Goal: Transaction & Acquisition: Purchase product/service

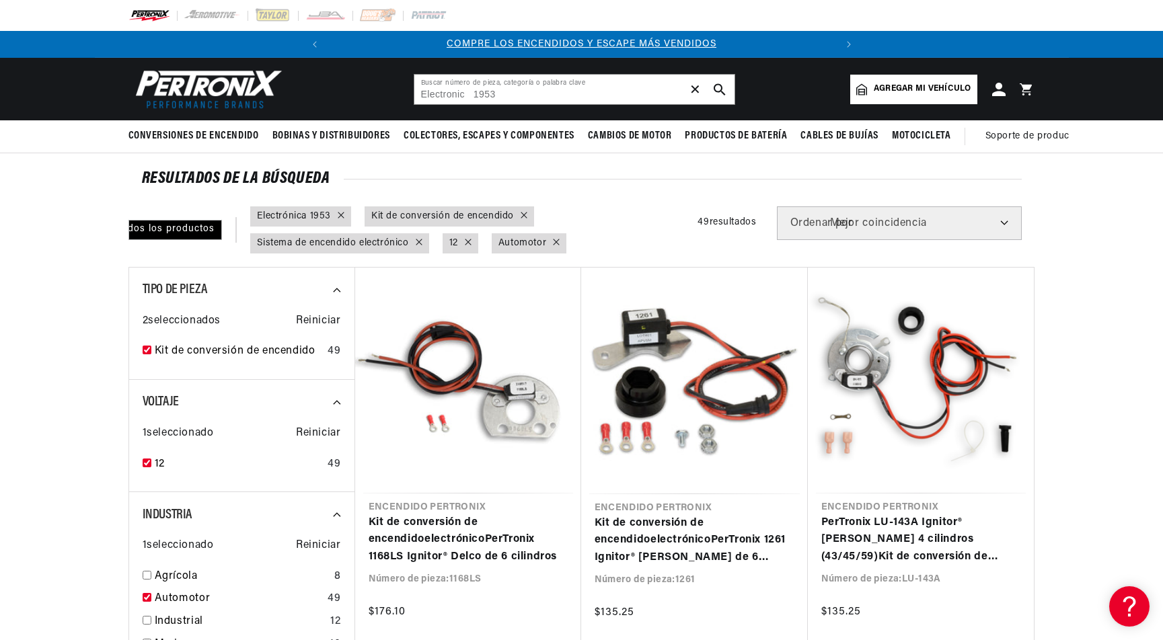
click at [698, 89] on font "✕" at bounding box center [695, 89] width 12 height 15
click at [630, 92] on input "text" at bounding box center [574, 90] width 320 height 30
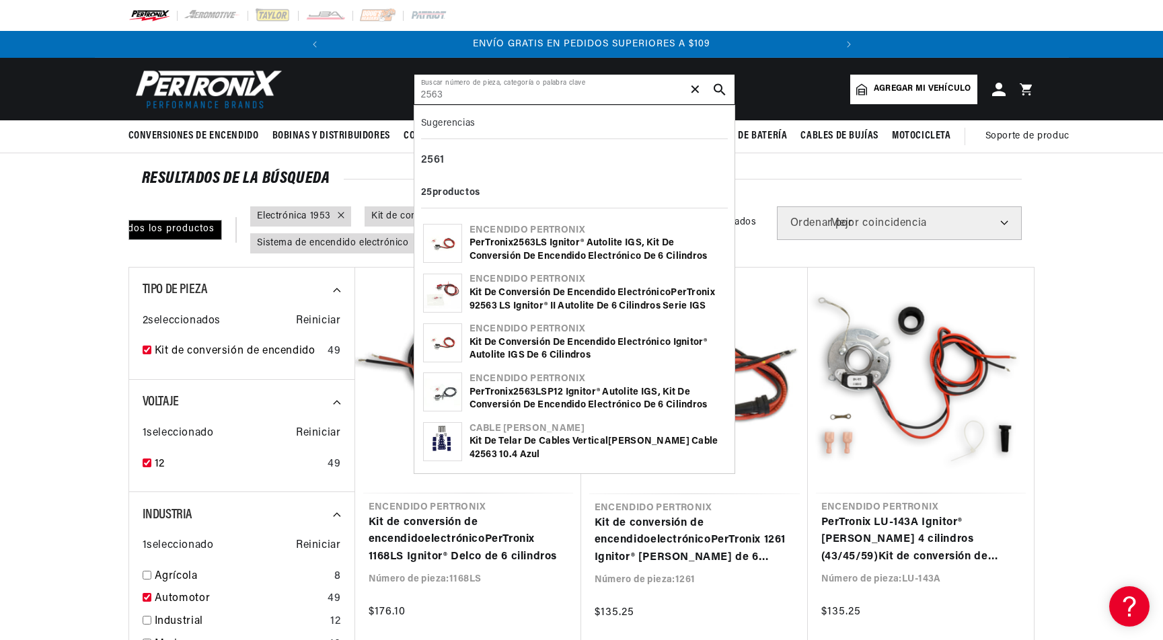
scroll to position [0, 508]
type input "2563ls"
checkbox input "false"
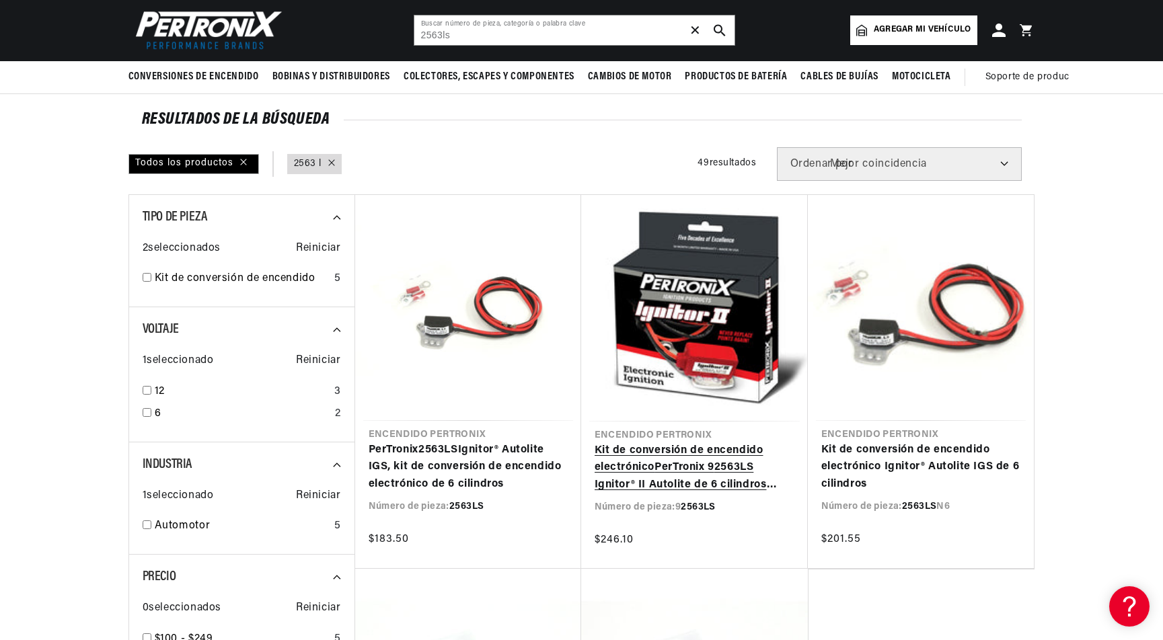
click at [681, 453] on link "Kit de conversión de encendido electrónico PerTronix 9 2563LS Ignitor® II Autol…" at bounding box center [694, 468] width 200 height 52
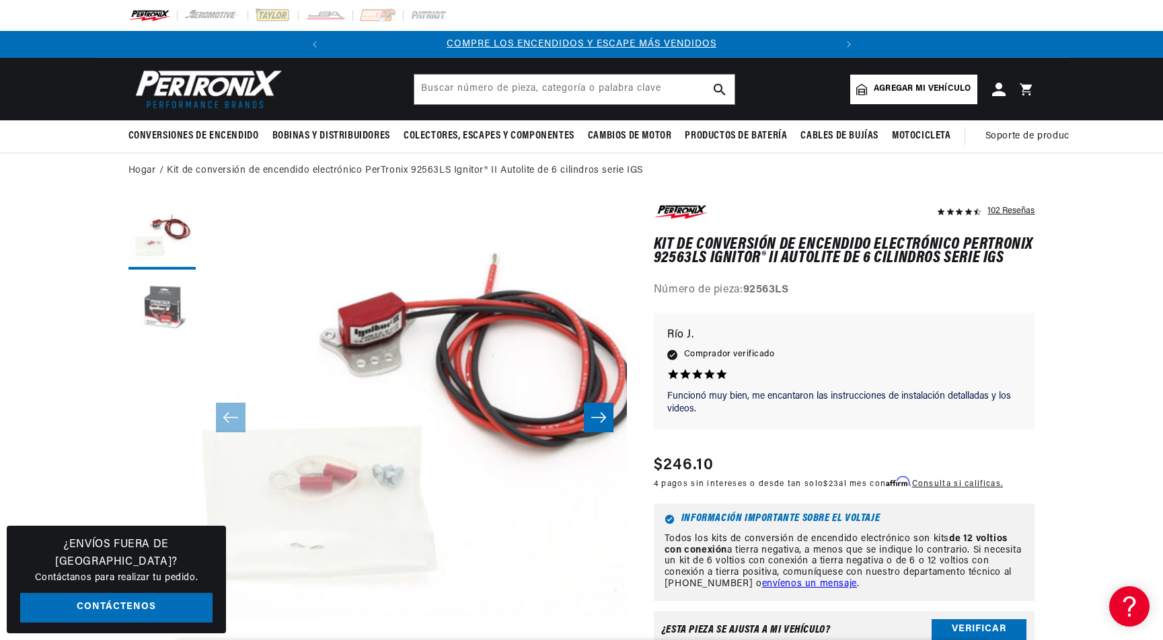
click at [165, 321] on button "Cargar la imagen 2 en la vista de galería" at bounding box center [161, 309] width 67 height 67
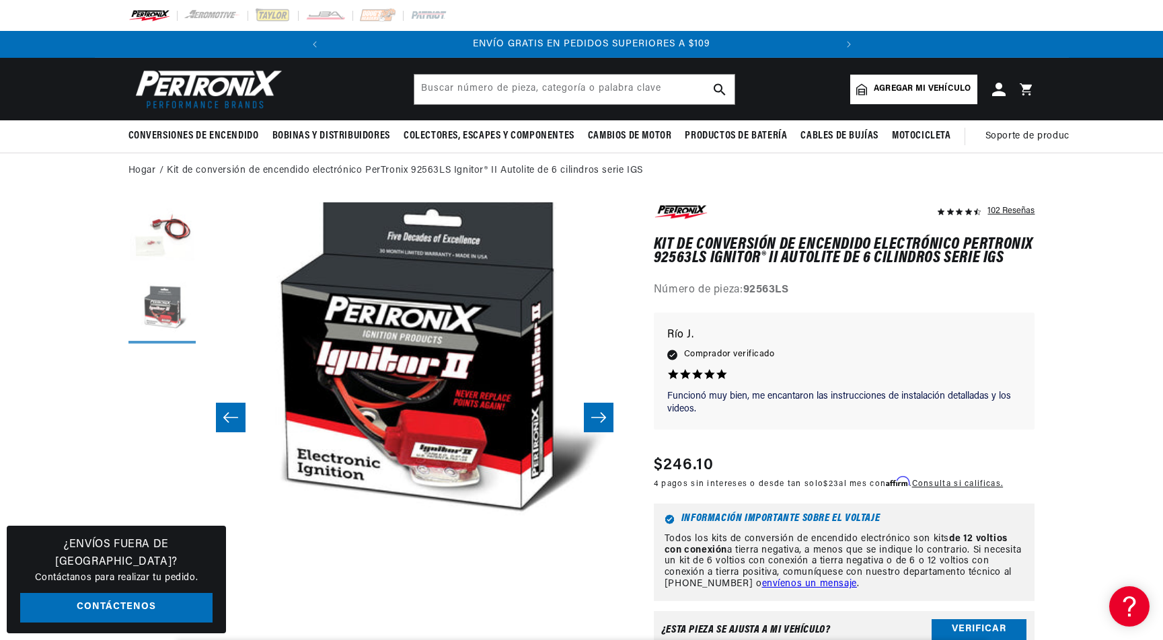
scroll to position [0, 508]
click at [159, 221] on button "Cargar imagen 1 en la vista de galería" at bounding box center [161, 235] width 67 height 67
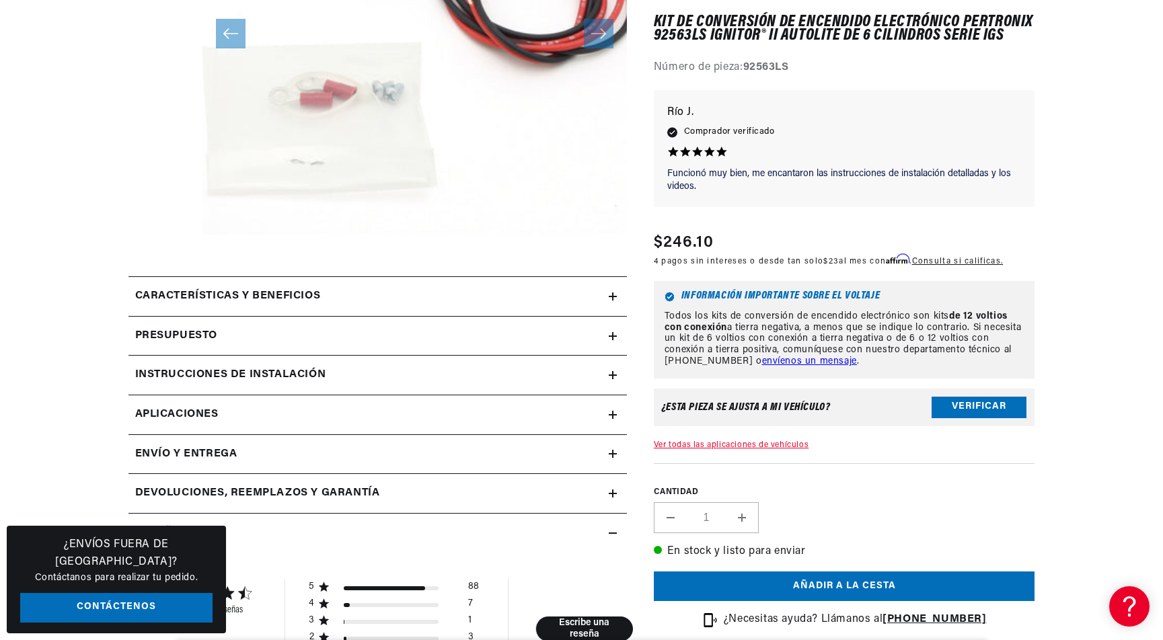
scroll to position [0, 0]
click at [615, 289] on summary "Características y beneficios" at bounding box center [377, 296] width 498 height 39
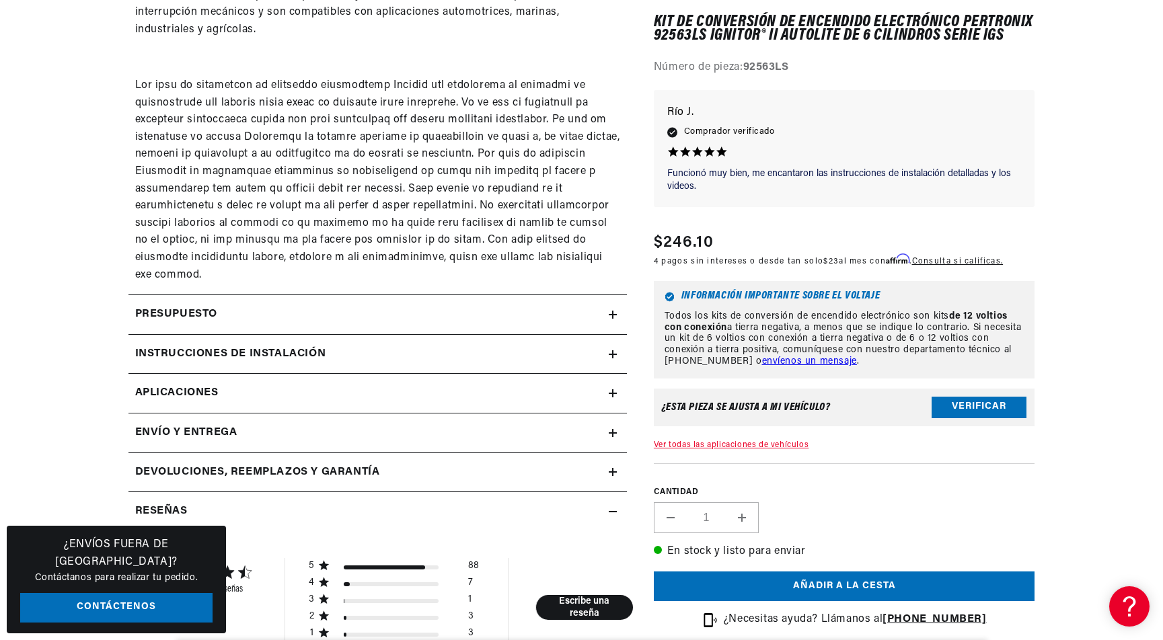
scroll to position [1004, 0]
click at [615, 373] on link "Aplicaciones" at bounding box center [377, 393] width 498 height 40
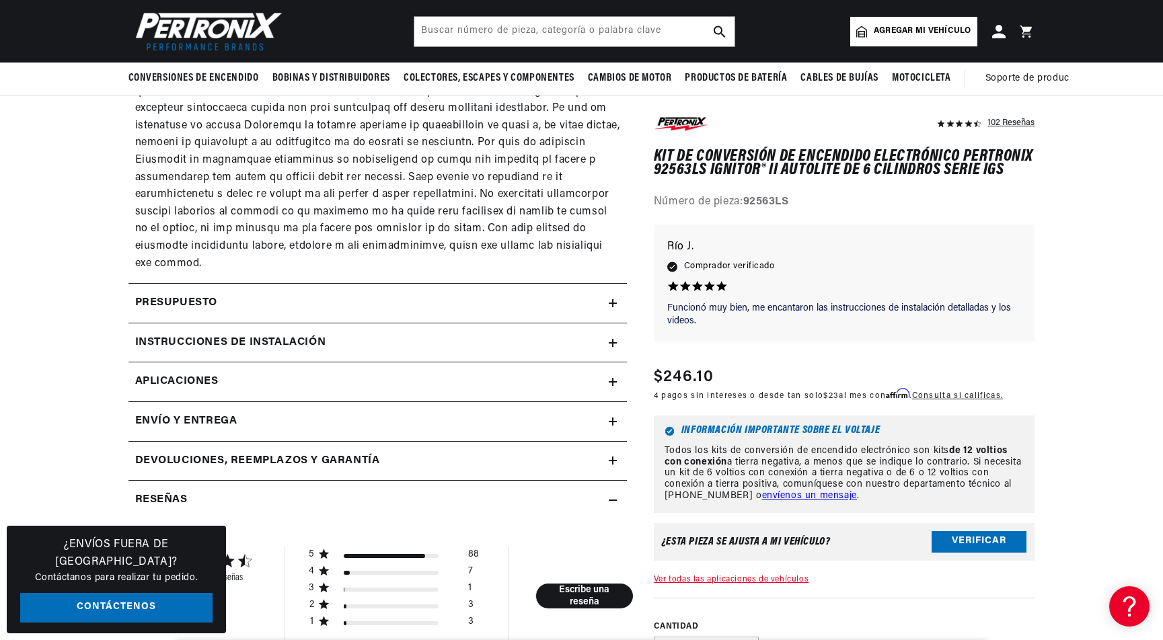
scroll to position [0, 508]
click at [615, 339] on icon at bounding box center [613, 343] width 8 height 8
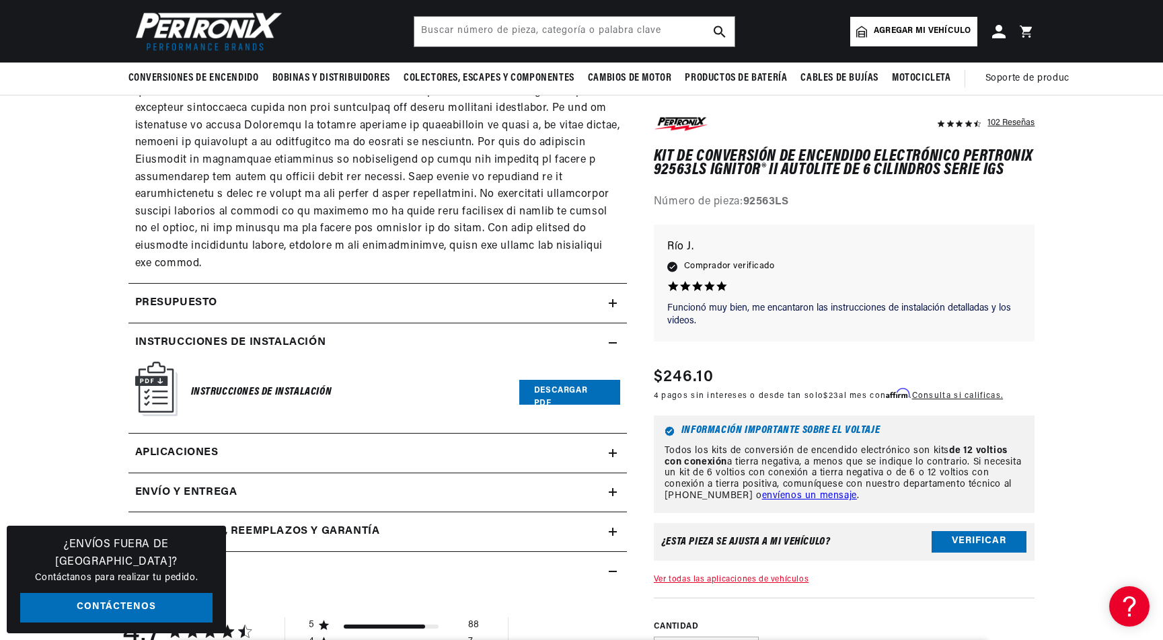
click at [613, 284] on summary "Presupuesto" at bounding box center [377, 303] width 498 height 39
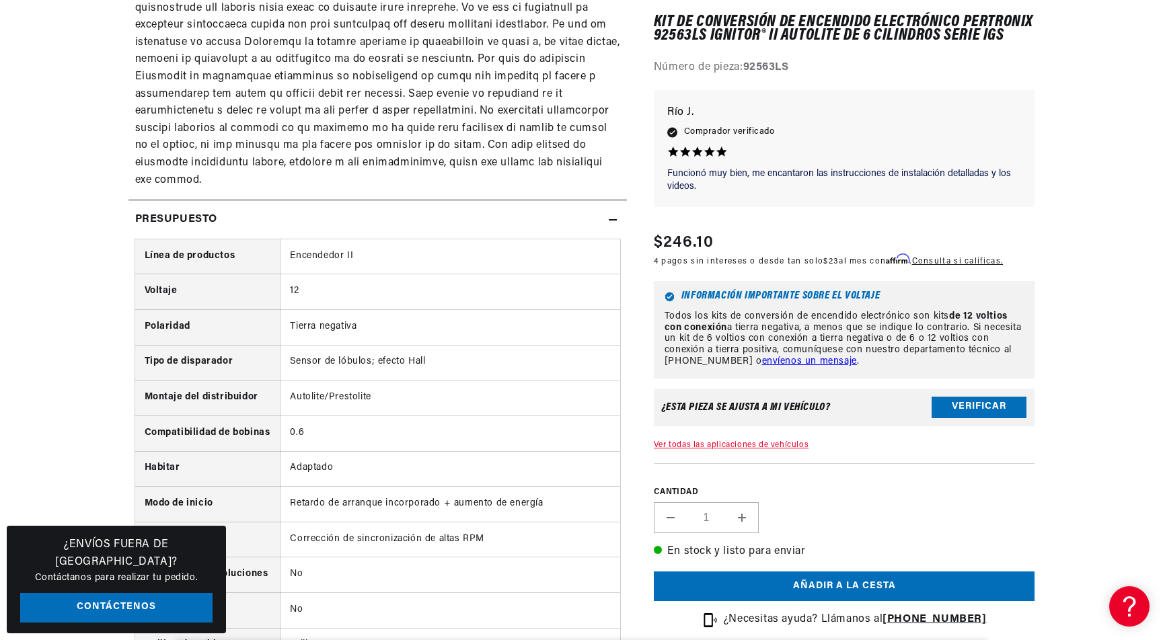
scroll to position [0, 0]
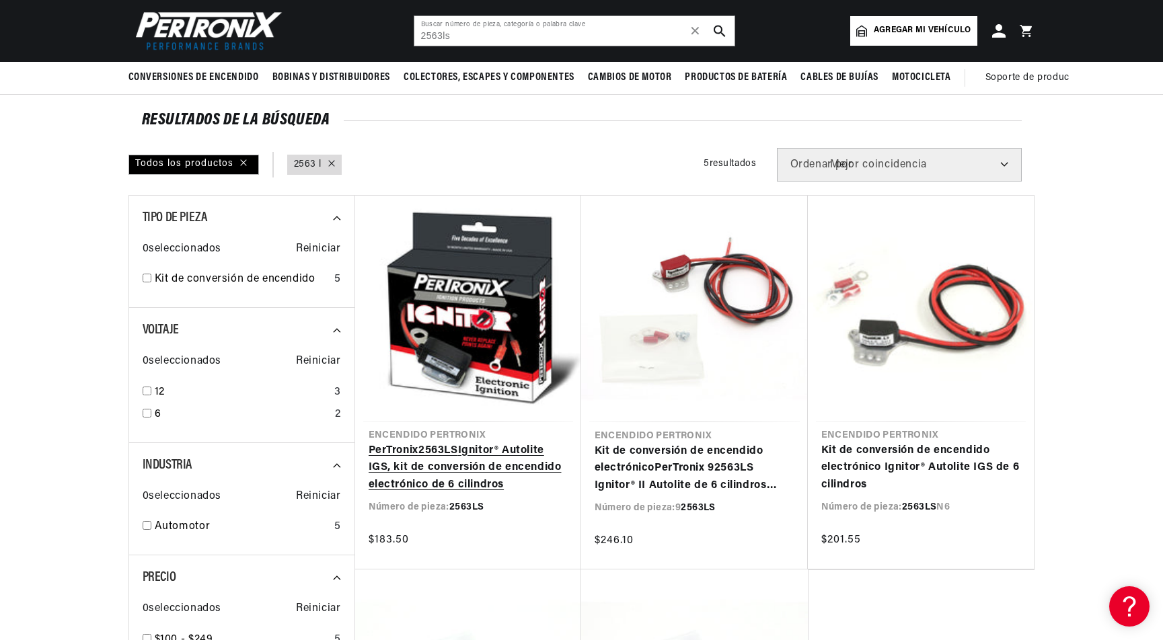
click at [462, 471] on link "PerTronix 2563LS Ignitor® Autolite IGS, kit de conversión de encendido electrón…" at bounding box center [468, 468] width 199 height 52
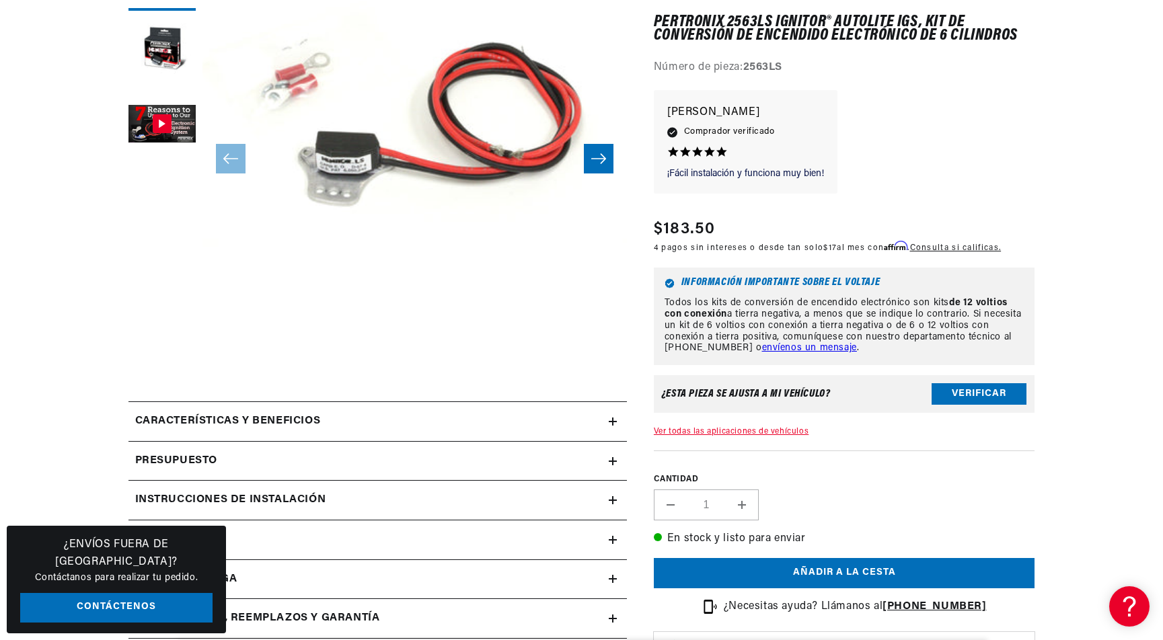
scroll to position [260, 0]
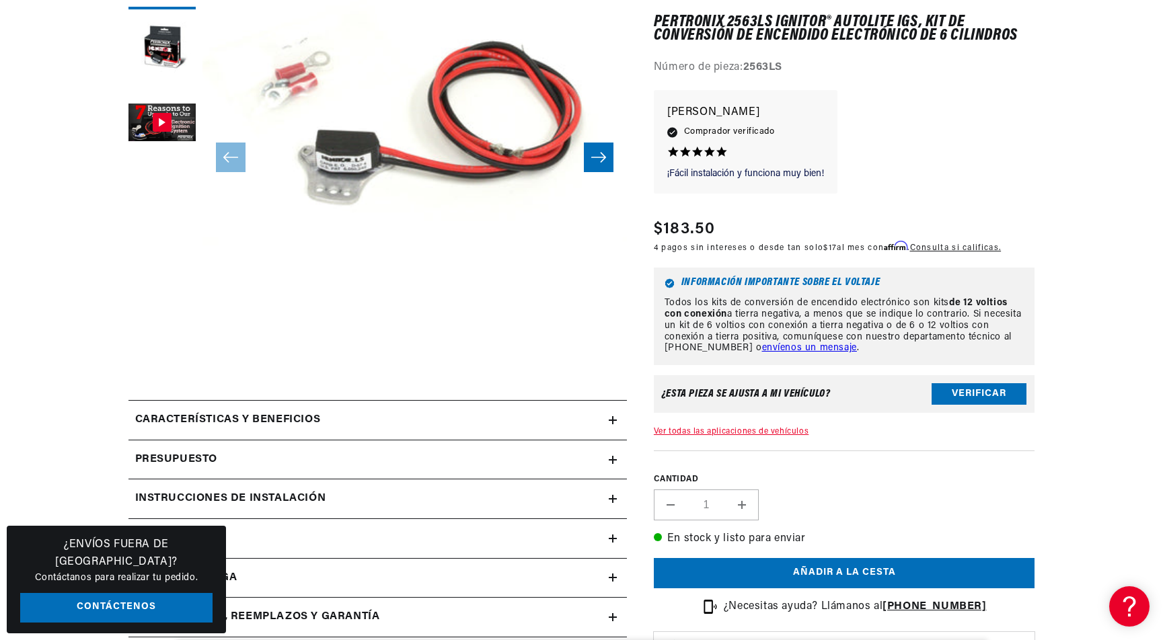
click at [613, 418] on icon at bounding box center [613, 420] width 0 height 8
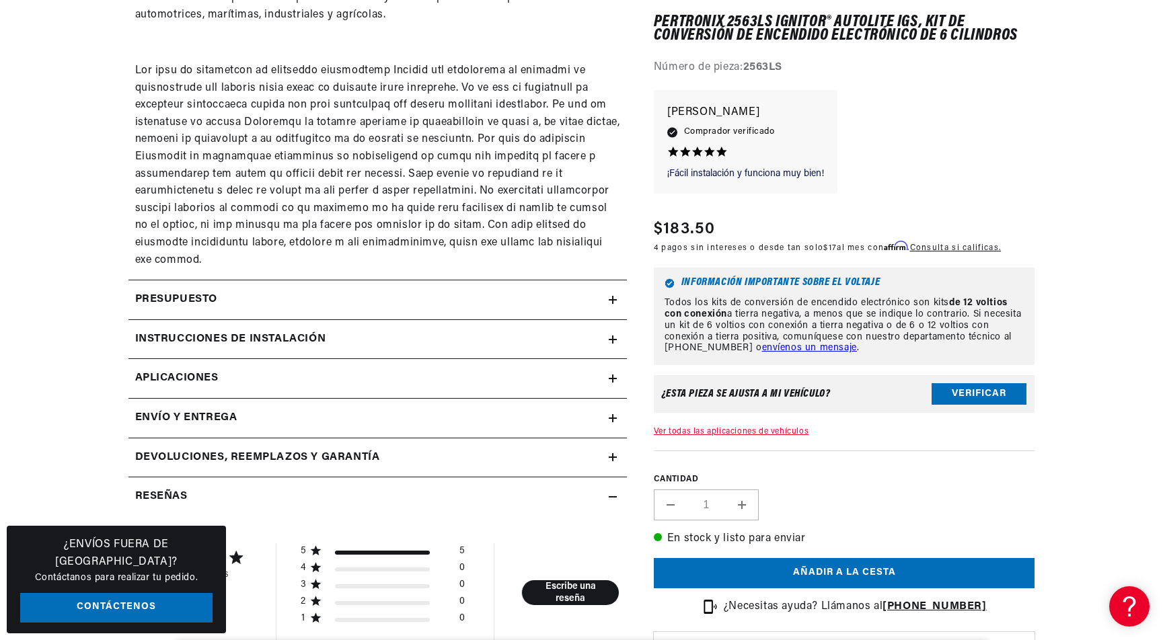
scroll to position [0, 0]
click at [615, 375] on icon at bounding box center [613, 379] width 8 height 8
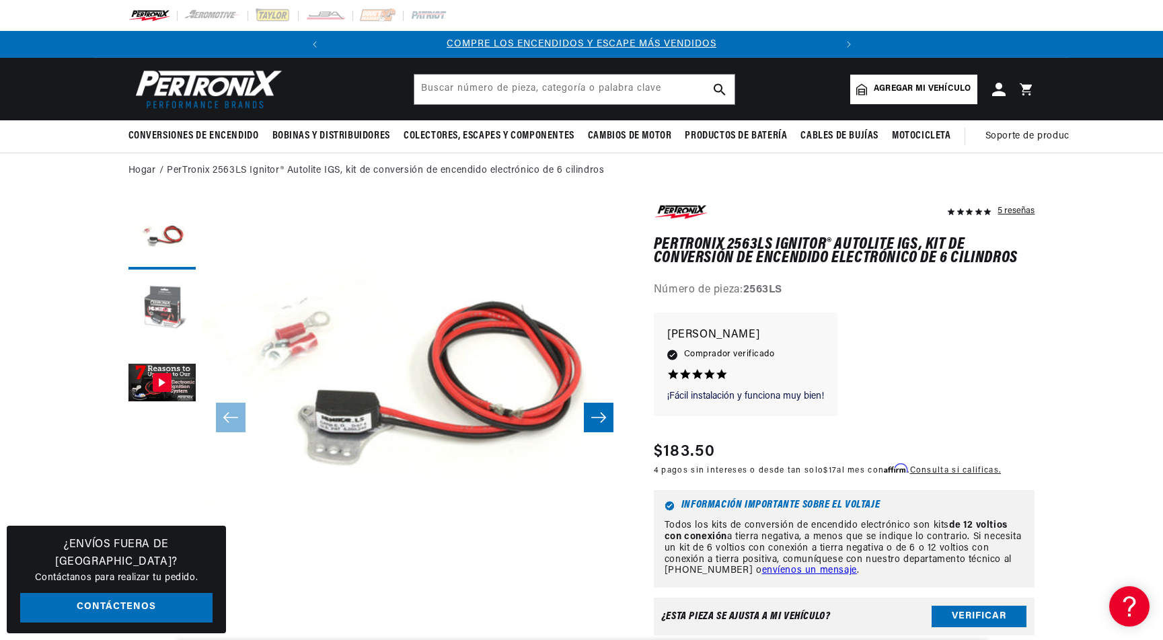
click at [148, 299] on button "Cargar la imagen 2 en la vista de galería" at bounding box center [161, 309] width 67 height 67
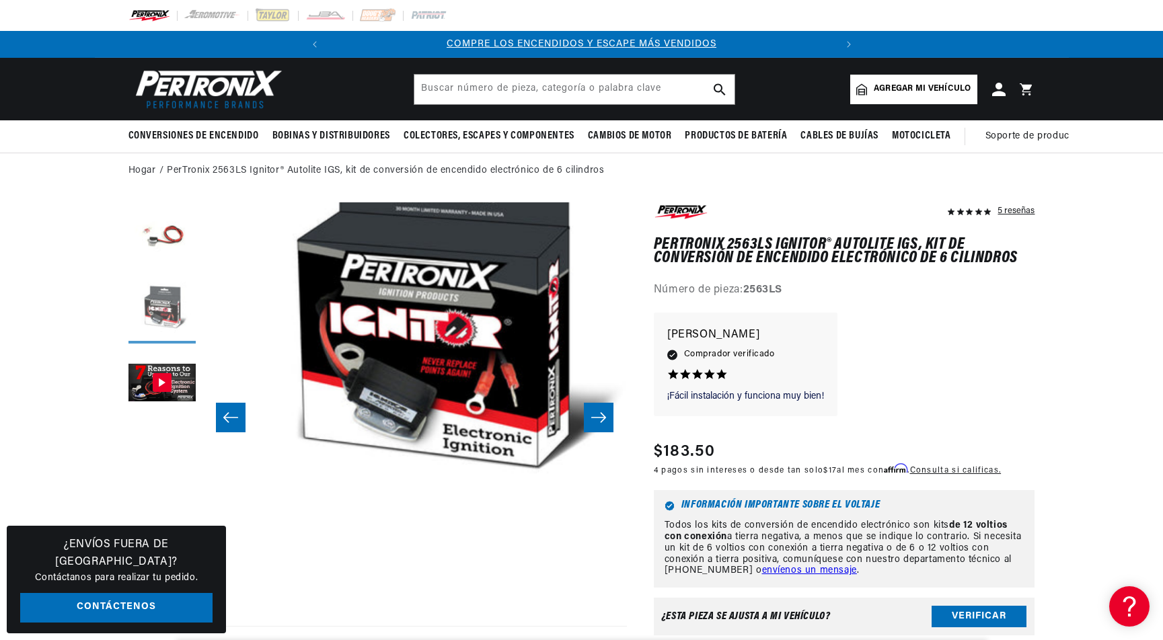
scroll to position [42, 424]
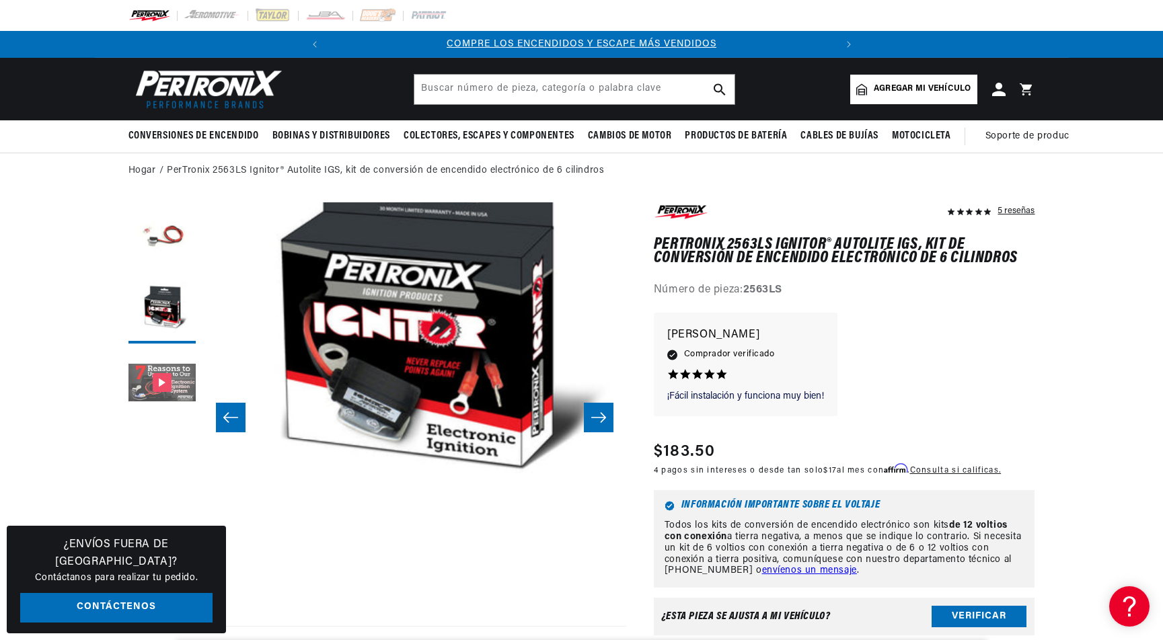
click at [156, 378] on button "Visor de galería" at bounding box center [161, 383] width 67 height 67
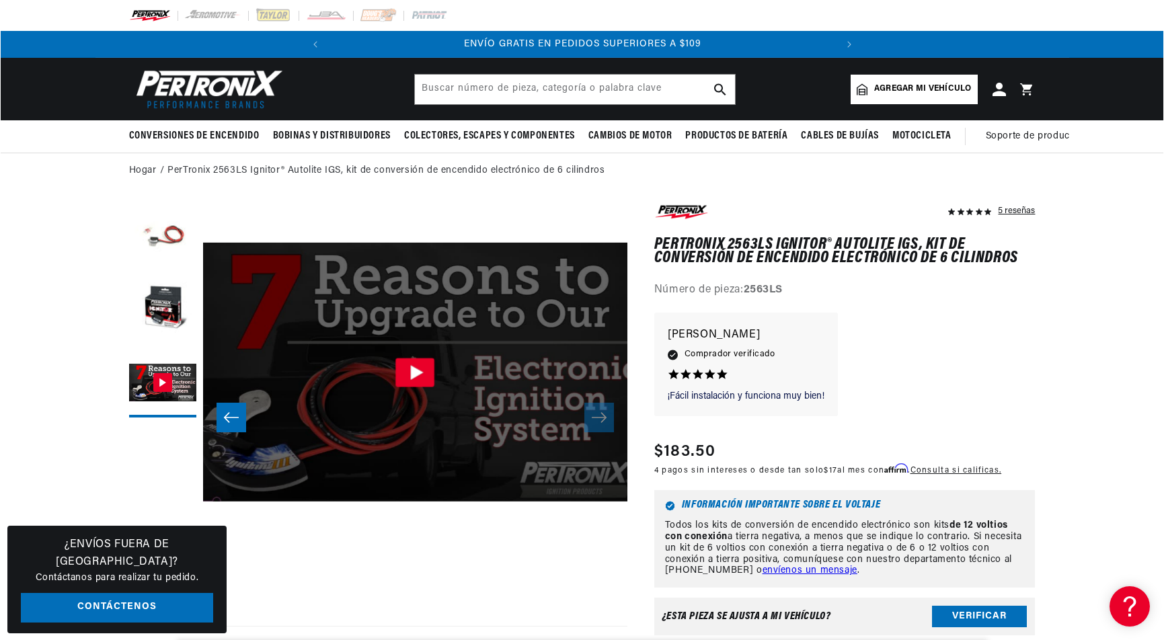
scroll to position [0, 508]
click at [418, 367] on icon "Visor de galería" at bounding box center [414, 372] width 39 height 29
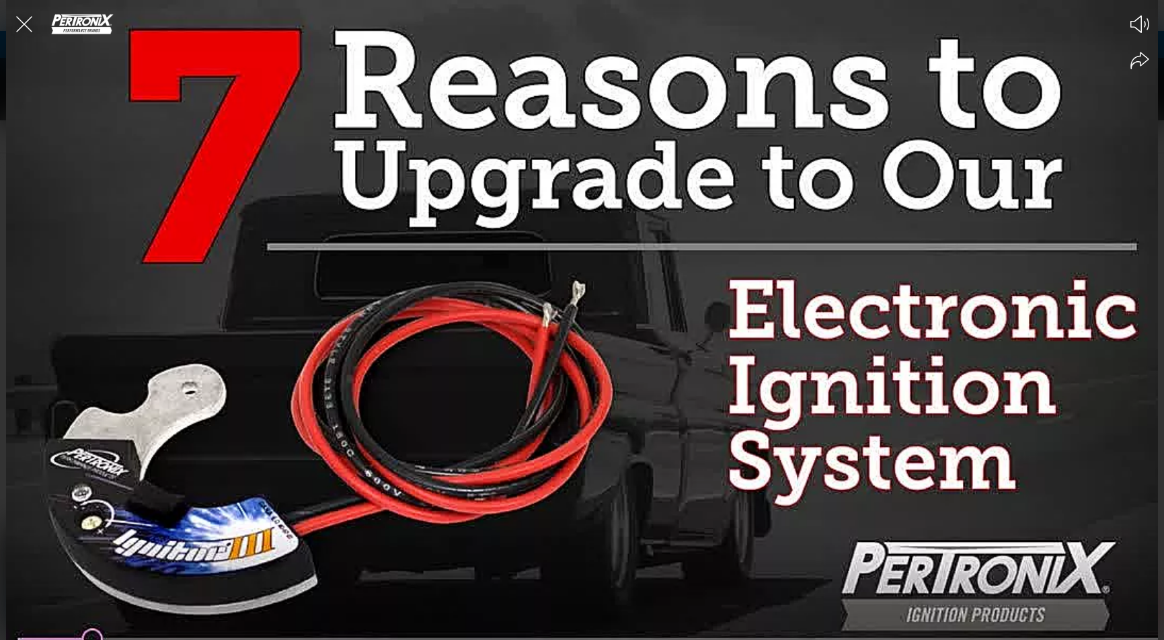
click at [934, 381] on div at bounding box center [582, 320] width 1164 height 640
click at [572, 308] on circle at bounding box center [582, 320] width 52 height 52
click at [20, 16] on icon "Close the video player" at bounding box center [24, 24] width 30 height 30
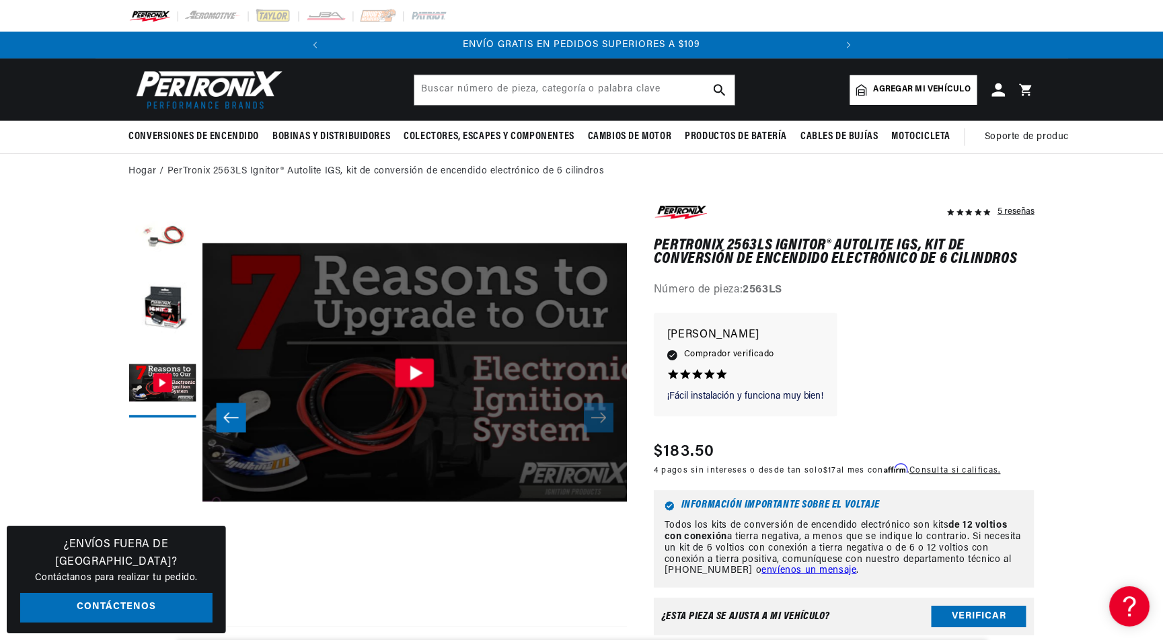
scroll to position [3, 0]
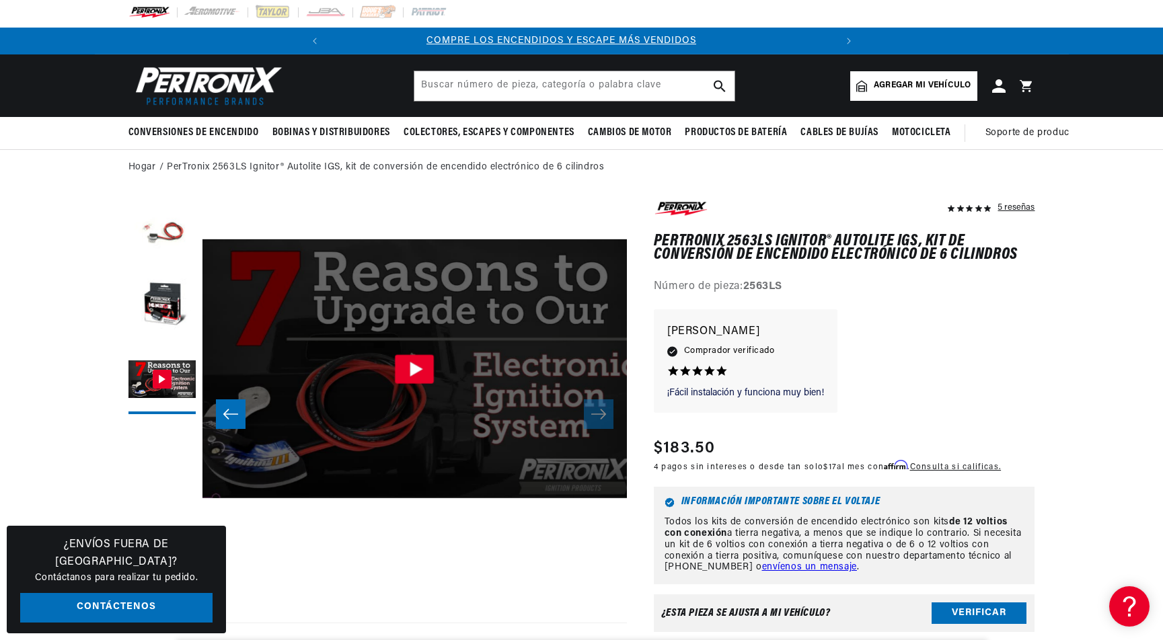
click at [526, 574] on div "Videowise - eCommerce Video Platform" at bounding box center [414, 369] width 510 height 510
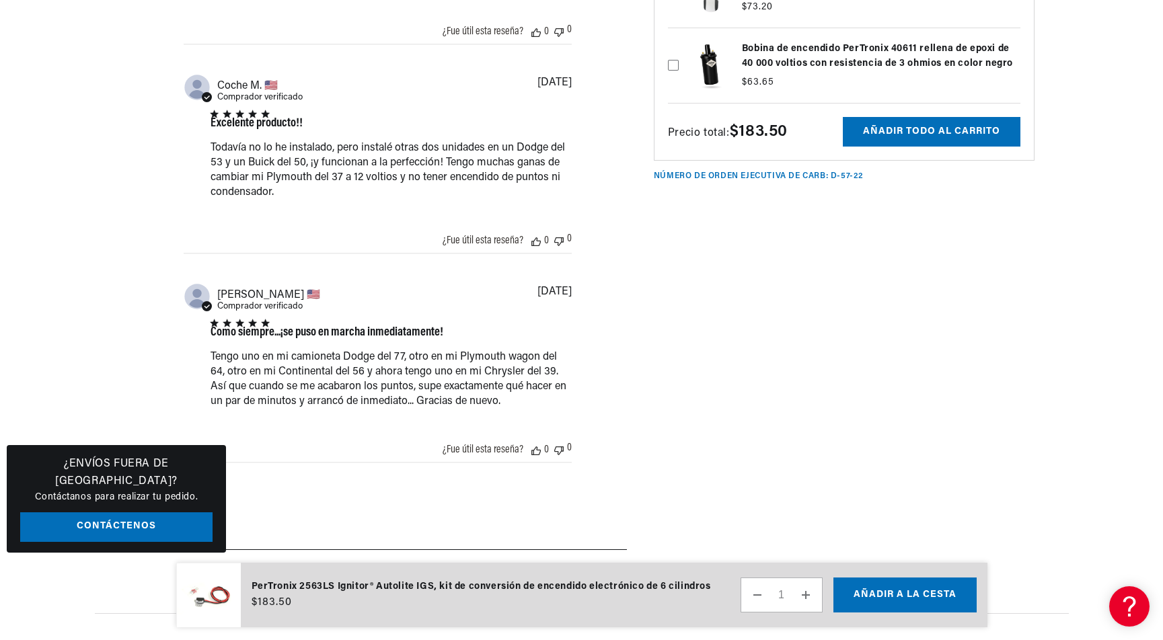
scroll to position [2205, 0]
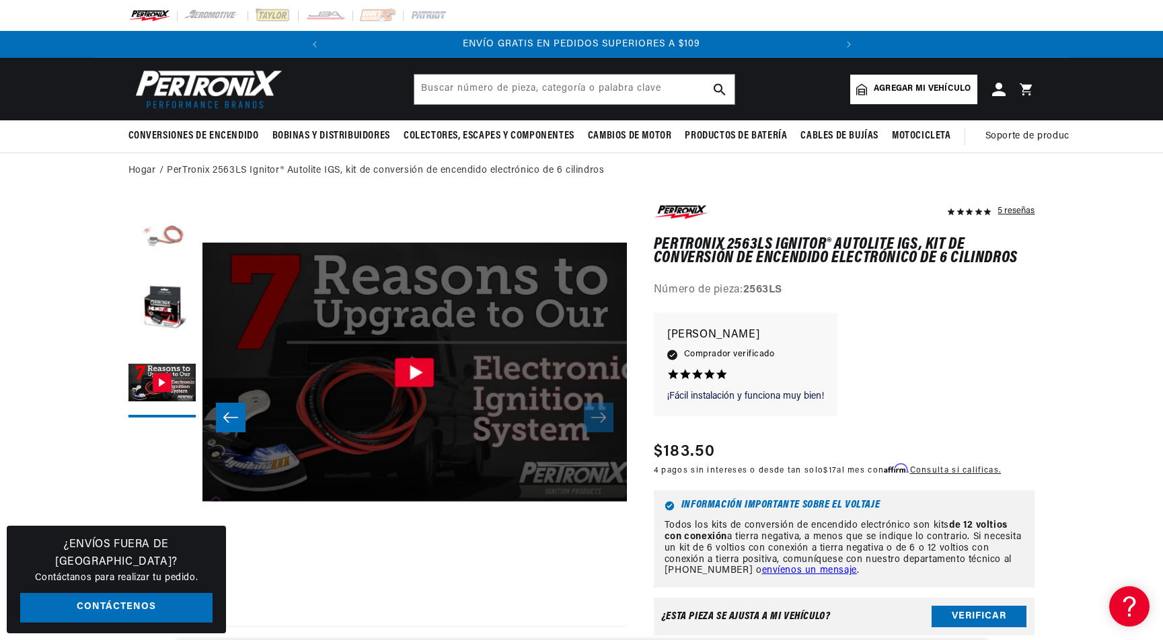
click at [176, 229] on button "Cargar imagen 1 en la vista de galería" at bounding box center [161, 235] width 67 height 67
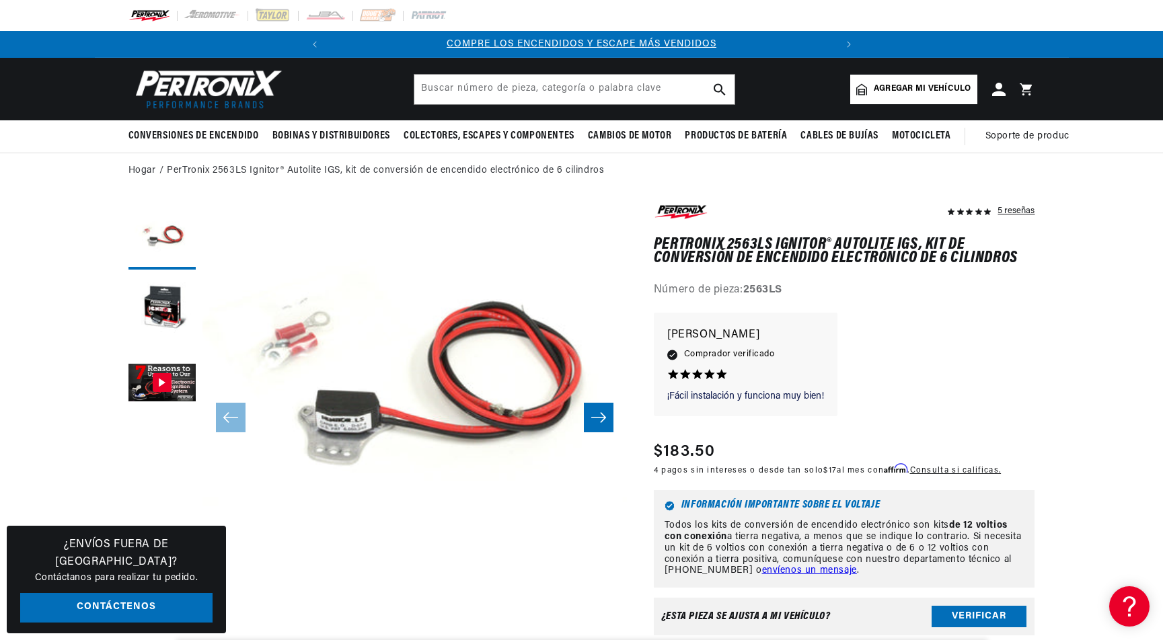
click at [910, 87] on font "Agregar mi vehículo" at bounding box center [923, 89] width 98 height 8
select select "Automotive"
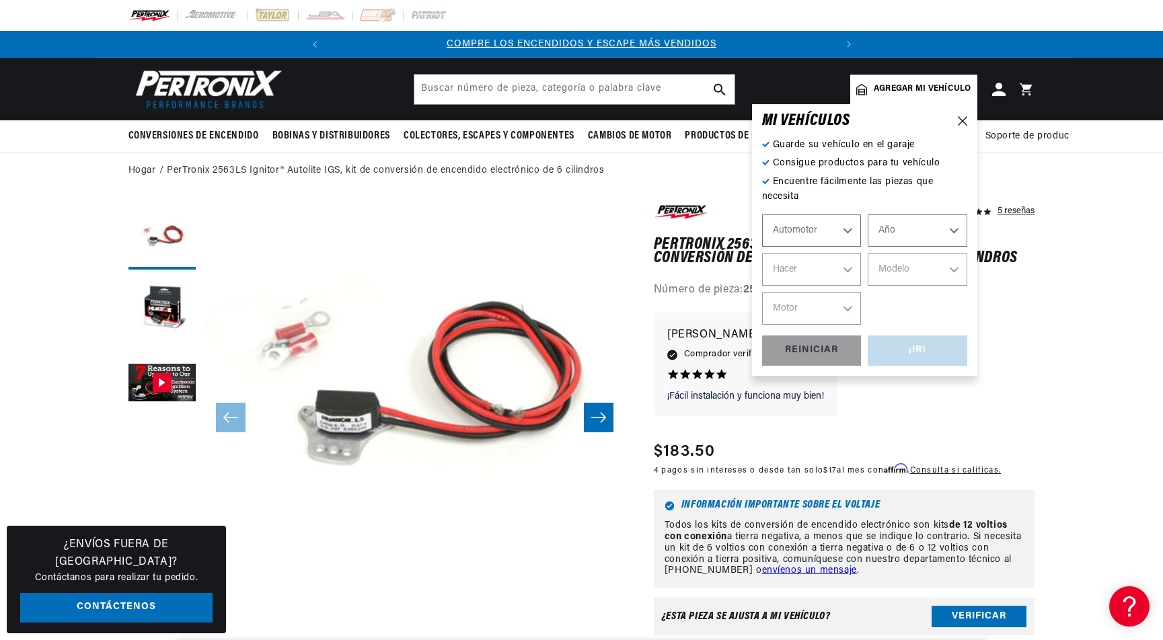
click at [849, 233] on select "Automotor Agrícola Industrial Marina Motocicleta" at bounding box center [812, 231] width 100 height 32
click at [762, 215] on select "Automotor Agrícola Industrial Marina Motocicleta" at bounding box center [812, 231] width 100 height 32
click at [931, 229] on select "Año 2026 2025 2024 2023 2022 2021 2020 2019 2018 2017 2016 2015 2014 2013 2012 …" at bounding box center [917, 231] width 100 height 32
select select "1953"
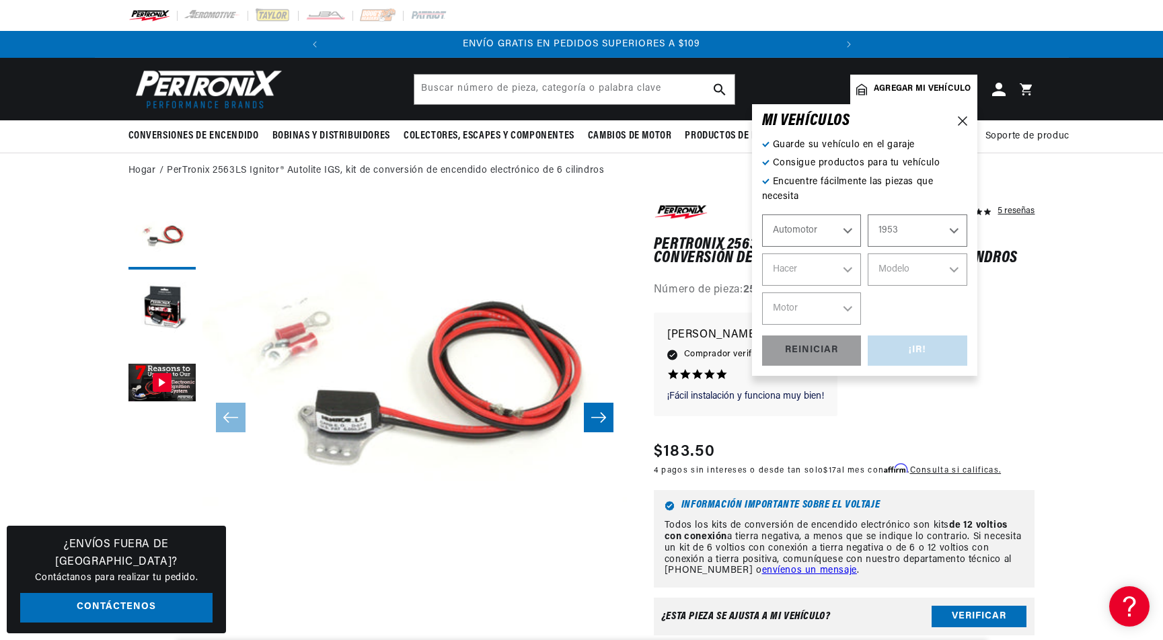
click at [867, 215] on select "Año 2026 2025 2024 2023 2022 2021 2020 2019 2018 2017 2016 2015 2014 2013 2012 …" at bounding box center [917, 231] width 100 height 32
select select "1953"
click at [837, 272] on select "Hacer Aston [PERSON_NAME][GEOGRAPHIC_DATA] [PERSON_NAME] Buick Cadillac Chevrol…" at bounding box center [812, 270] width 100 height 32
select select "Chrysler"
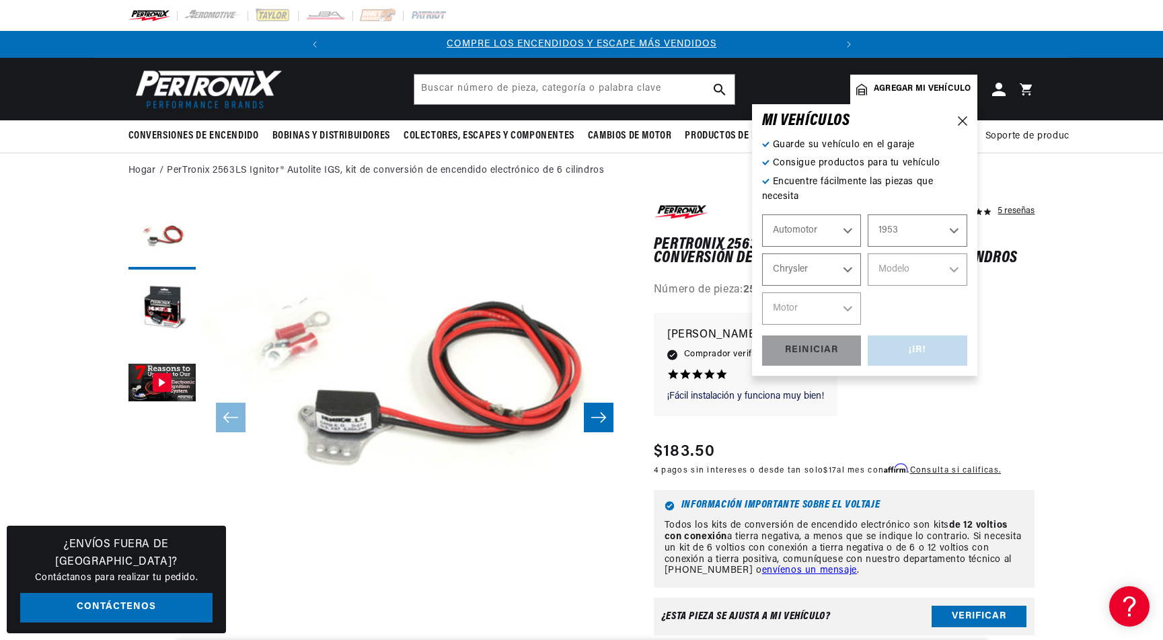
click at [762, 254] on select "Hacer Aston [PERSON_NAME][GEOGRAPHIC_DATA] [PERSON_NAME] Buick Cadillac Chevrol…" at bounding box center [812, 270] width 100 height 32
select select "Chrysler"
click at [906, 272] on select "Modelo Imperial New Yorker Newport Town & Country" at bounding box center [917, 270] width 100 height 32
select select "Newport"
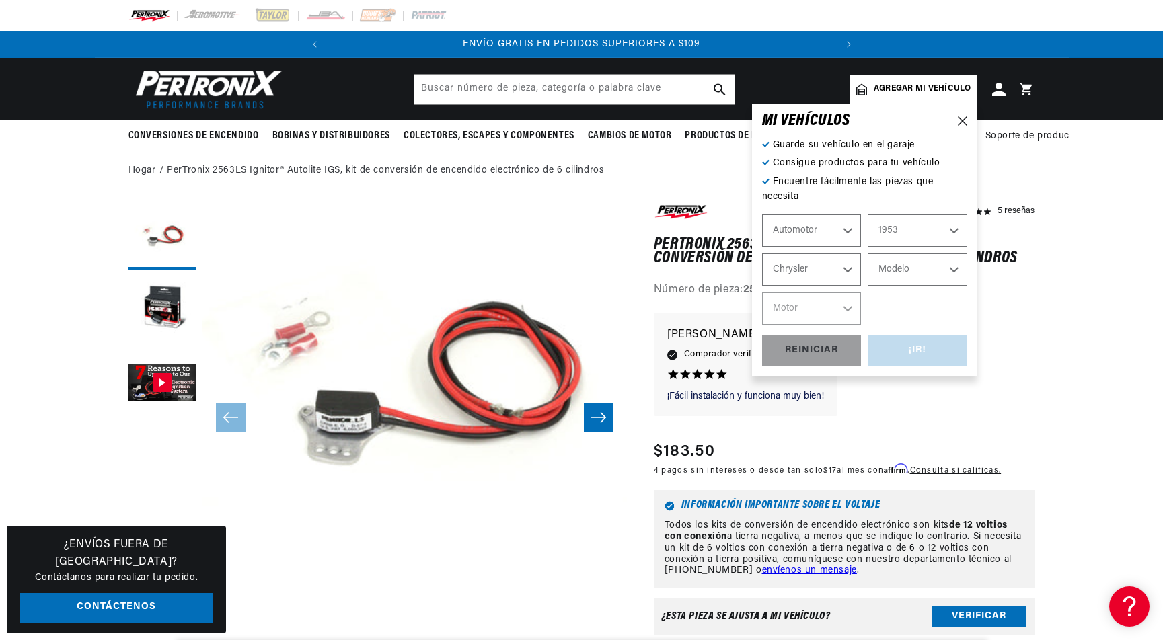
click at [867, 254] on select "Modelo Imperial New Yorker Newport Town & Country" at bounding box center [917, 270] width 100 height 32
click at [835, 311] on select "Motor 4.9L 5.8L 331cid / 5.4L" at bounding box center [812, 309] width 100 height 32
click at [921, 272] on select "Imperial New Yorker Newport Town & Country" at bounding box center [917, 270] width 100 height 32
click at [867, 254] on select "Imperial New Yorker Newport Town & Country" at bounding box center [917, 270] width 100 height 32
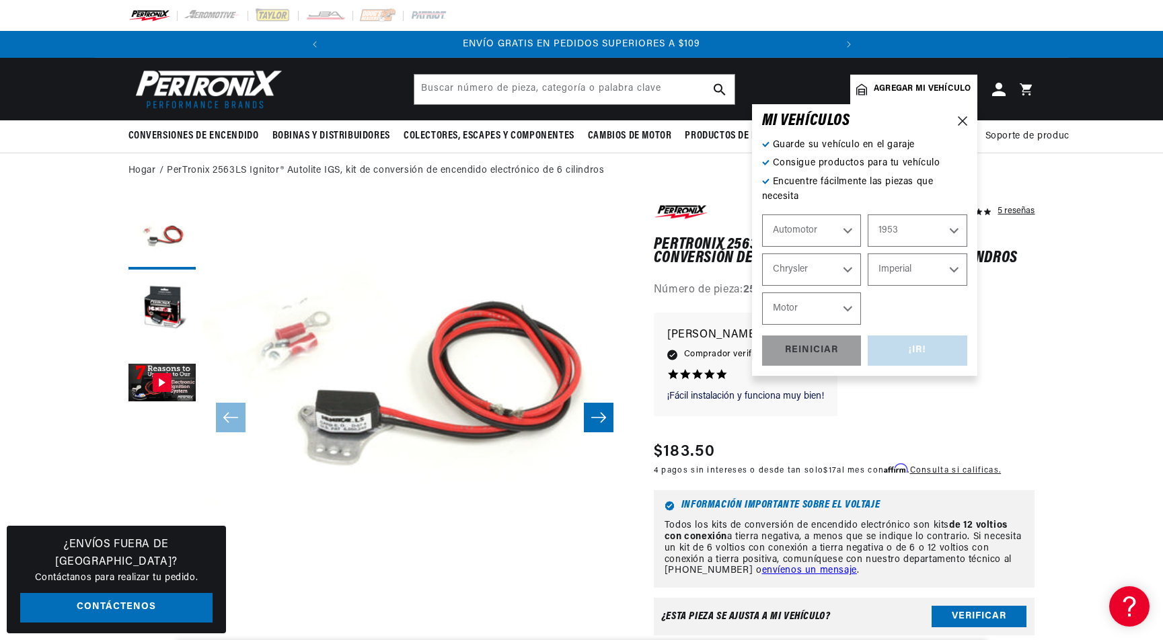
scroll to position [0, 508]
click at [841, 307] on select "Motor 331cid / 5.4L" at bounding box center [812, 309] width 100 height 32
click at [931, 270] on select "Imperial New Yorker Newport Town & Country" at bounding box center [917, 270] width 100 height 32
click at [867, 254] on select "Imperial New Yorker Newport Town & Country" at bounding box center [917, 270] width 100 height 32
click at [843, 307] on select "Motor 331cid / 5.4L" at bounding box center [812, 309] width 100 height 32
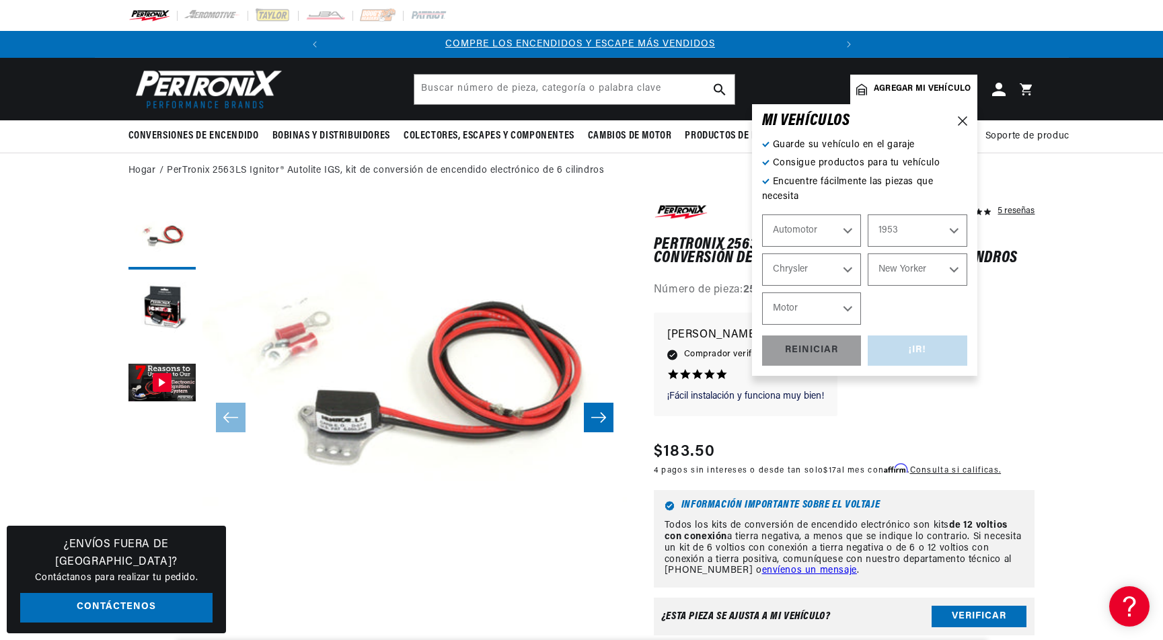
scroll to position [0, 0]
click at [927, 274] on select "Imperial New Yorker Newport Town & Country" at bounding box center [917, 270] width 100 height 32
click at [867, 254] on select "Imperial New Yorker Newport Town & Country" at bounding box center [917, 270] width 100 height 32
select select "Town-Country"
click at [843, 315] on select "Motor 4.9L 5.8L 331cid / 5.4L" at bounding box center [812, 309] width 100 height 32
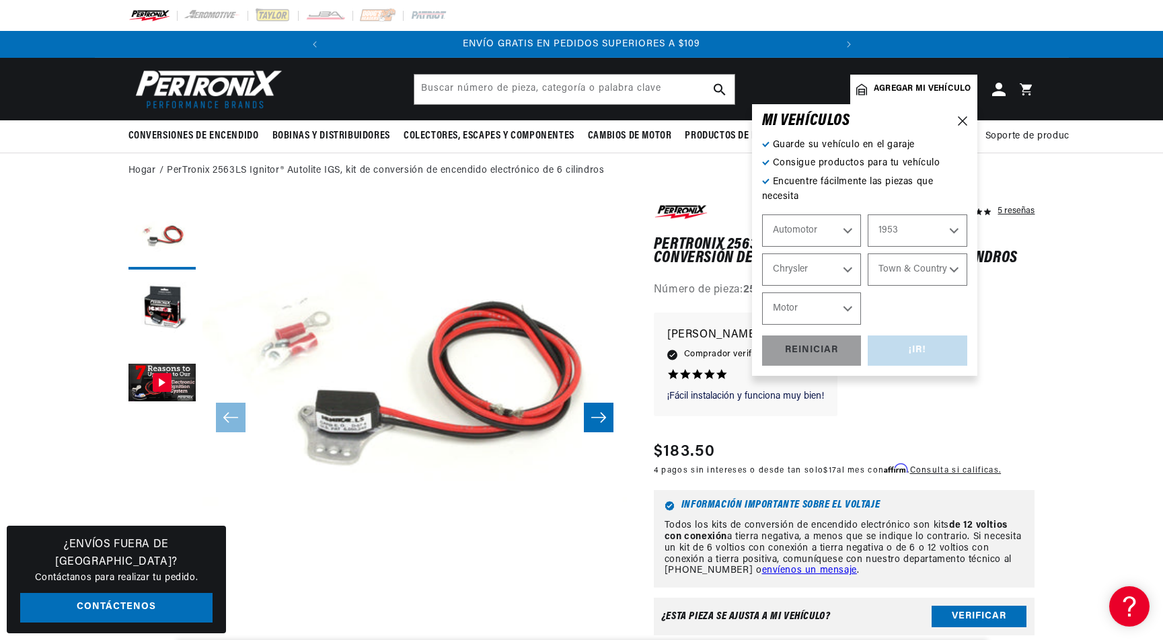
scroll to position [0, 508]
click at [846, 272] on select "Aston Martin Austin Austin Healey Buick Cadillac Chevrolet Chrysler Dodge Ford …" at bounding box center [812, 270] width 100 height 32
click at [762, 254] on select "Aston Martin Austin Austin Healey Buick Cadillac Chevrolet Chrysler Dodge Ford …" at bounding box center [812, 270] width 100 height 32
select select "Dodge"
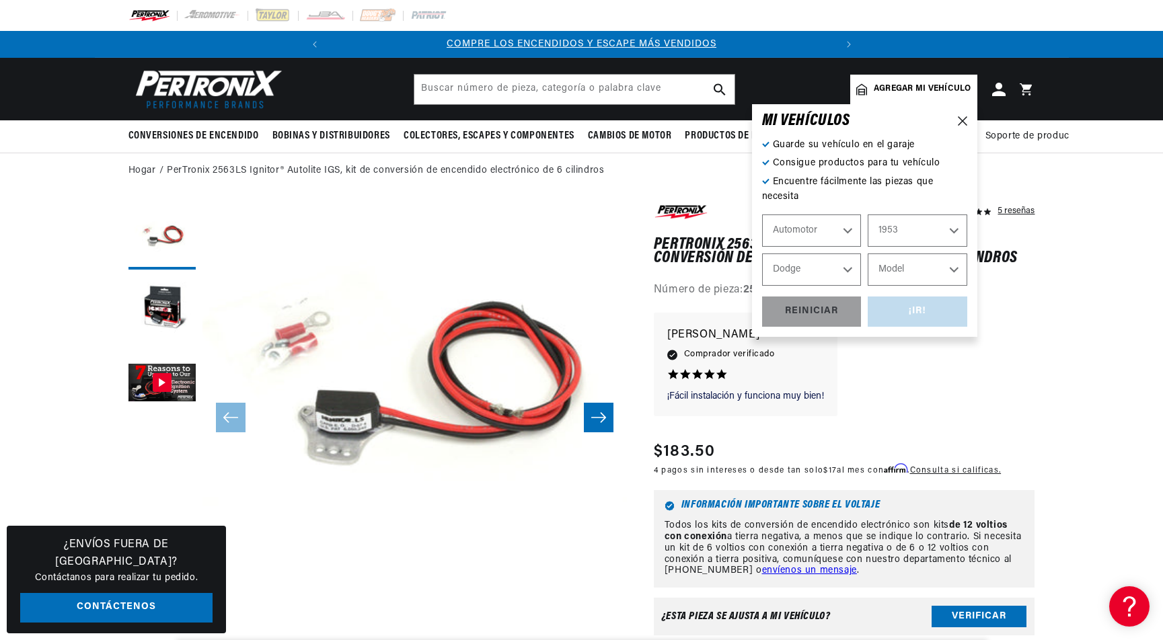
click at [921, 271] on select "Model Coronet Meadowbrook Truck" at bounding box center [917, 270] width 100 height 32
select select "Coronet"
click at [867, 254] on select "Model Coronet Meadowbrook Truck" at bounding box center [917, 270] width 100 height 32
click at [943, 268] on select "Coronet Meadowbrook Truck" at bounding box center [917, 270] width 100 height 32
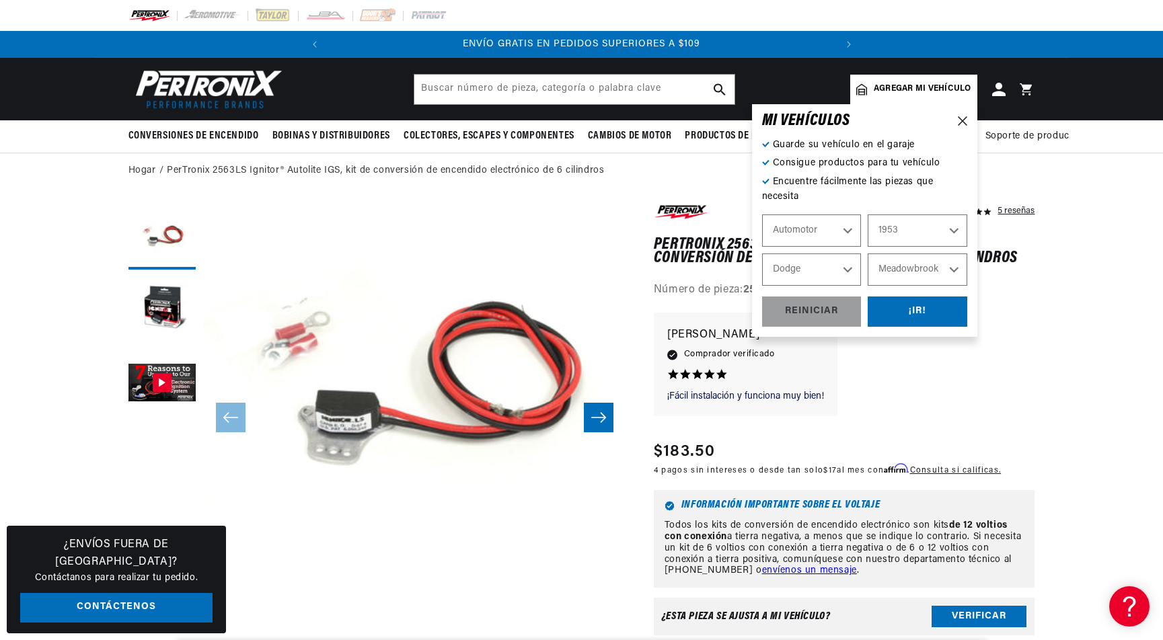
click at [867, 254] on select "Coronet Meadowbrook Truck" at bounding box center [917, 270] width 100 height 32
select select "Meadowbrook"
click at [911, 308] on div "¡IR!" at bounding box center [917, 312] width 100 height 30
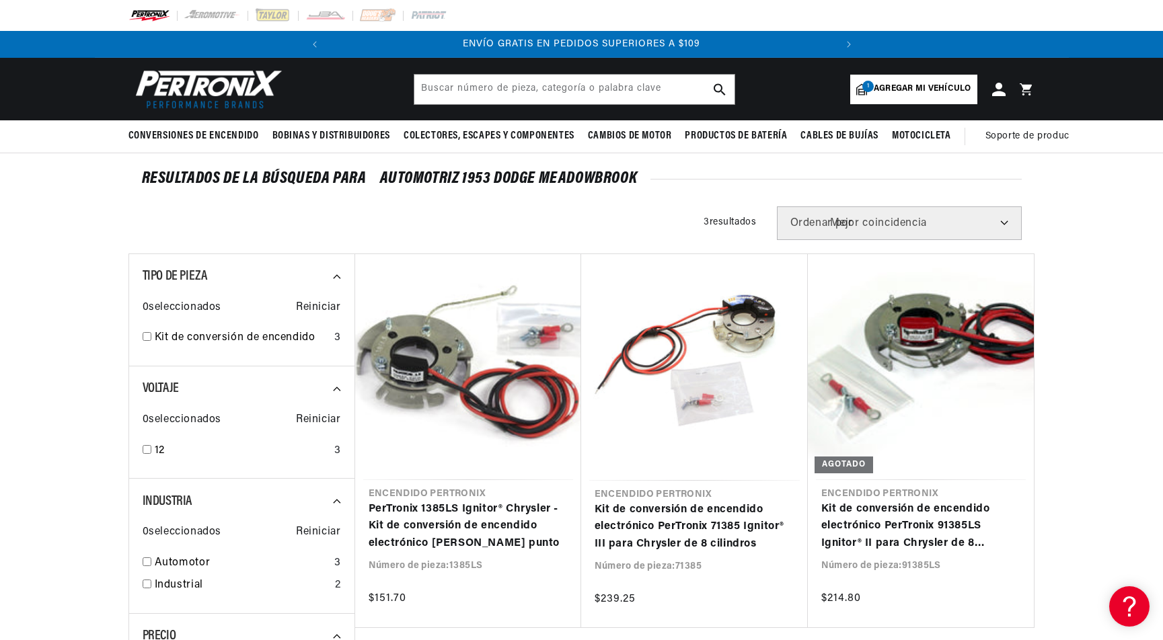
click at [211, 85] on img at bounding box center [205, 89] width 155 height 46
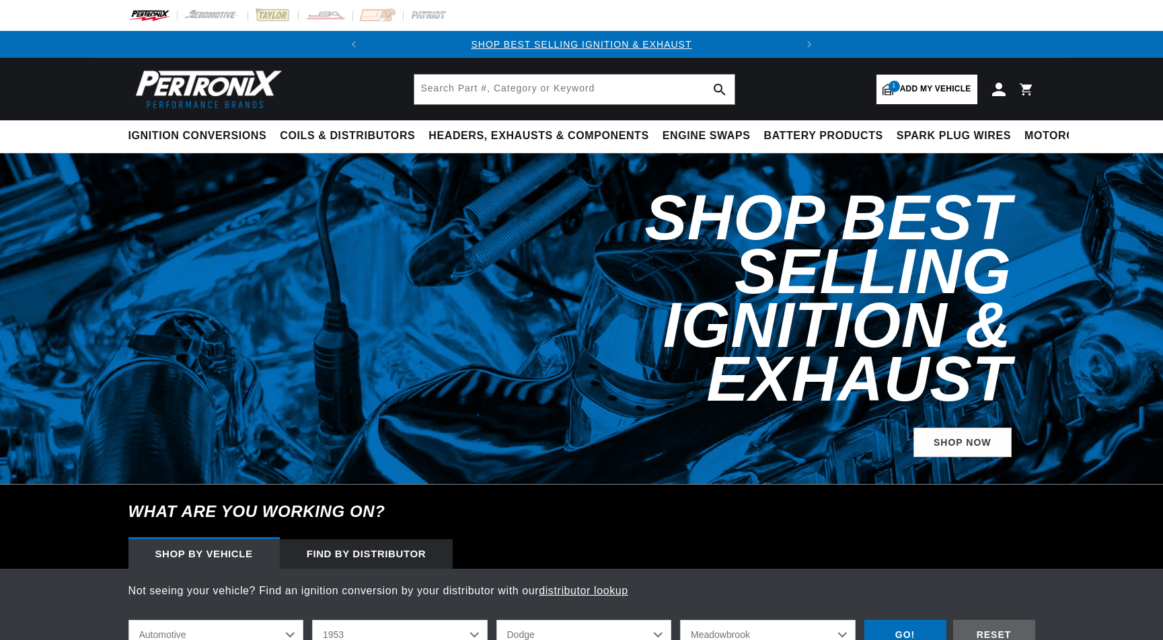
select select "1953"
select select "Dodge"
select select "Meadowbrook"
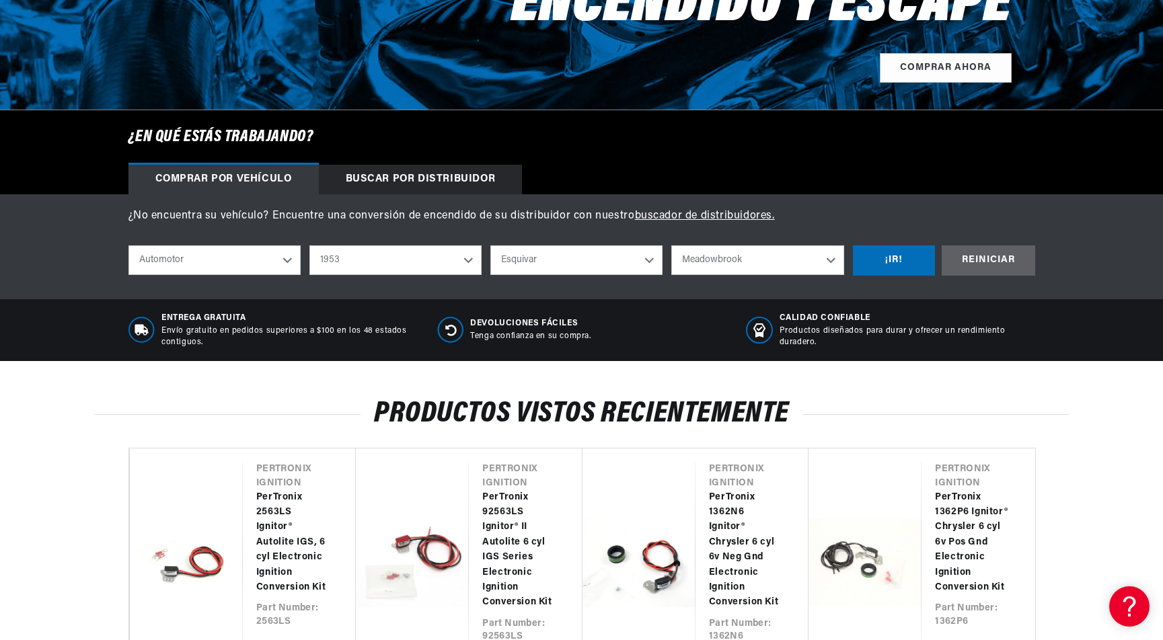
scroll to position [0, 508]
click at [626, 262] on select "Aston Martin Austin Austin Healey Buick Cadillac Chevrolet Chrysler Esquivar Va…" at bounding box center [576, 260] width 172 height 30
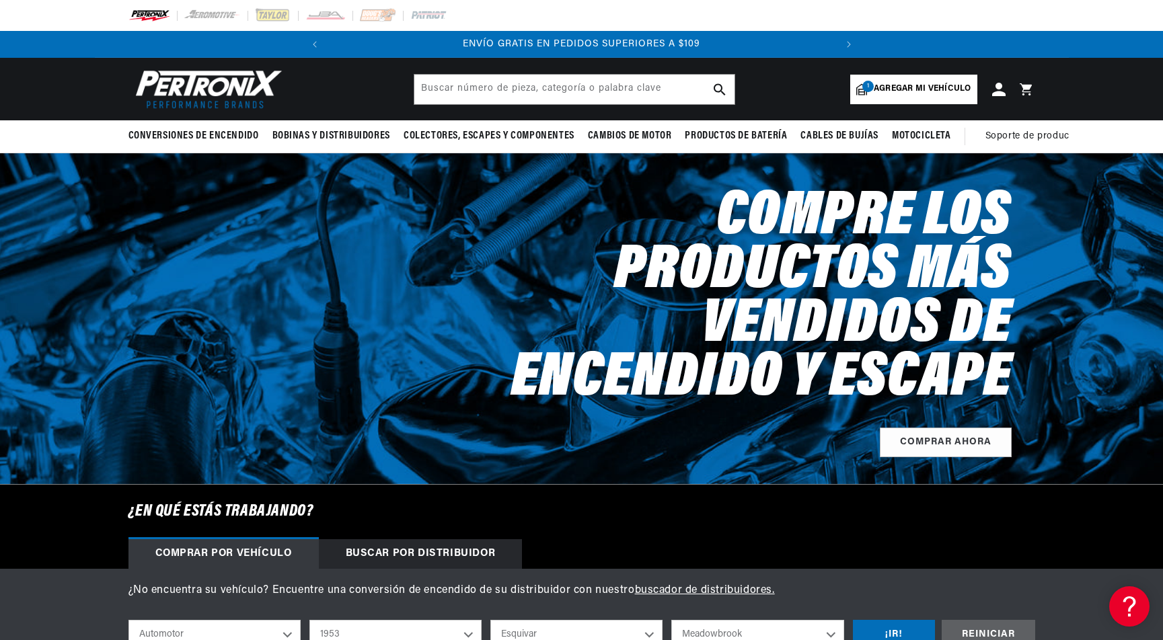
click at [952, 85] on font "Agregar mi vehículo" at bounding box center [923, 89] width 98 height 8
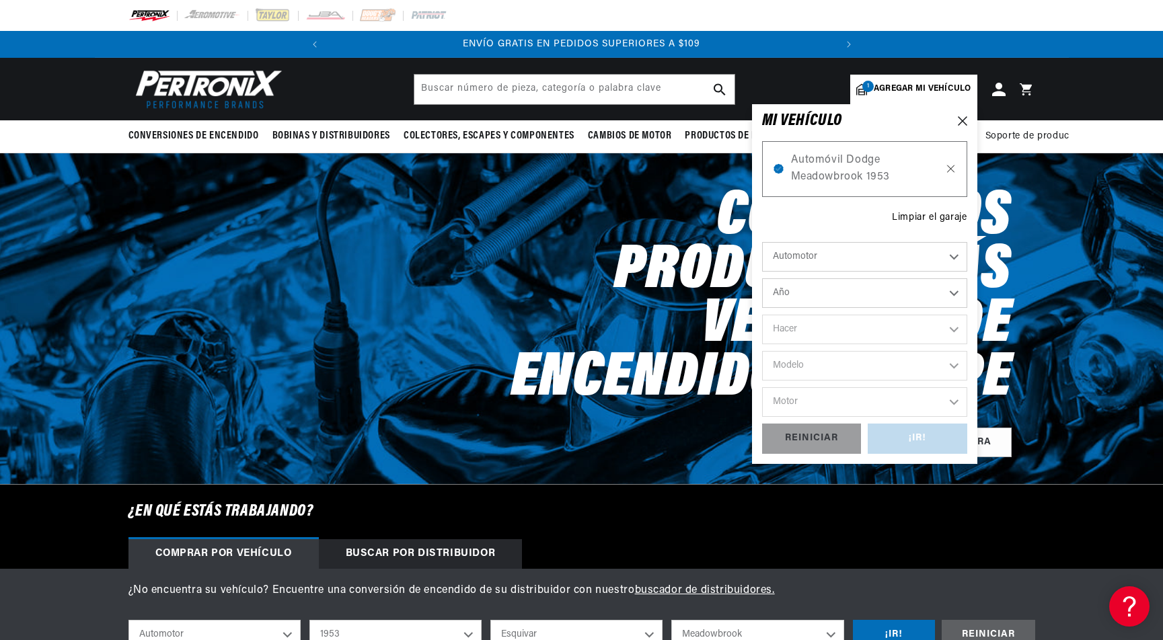
click at [946, 166] on icon at bounding box center [950, 168] width 11 height 11
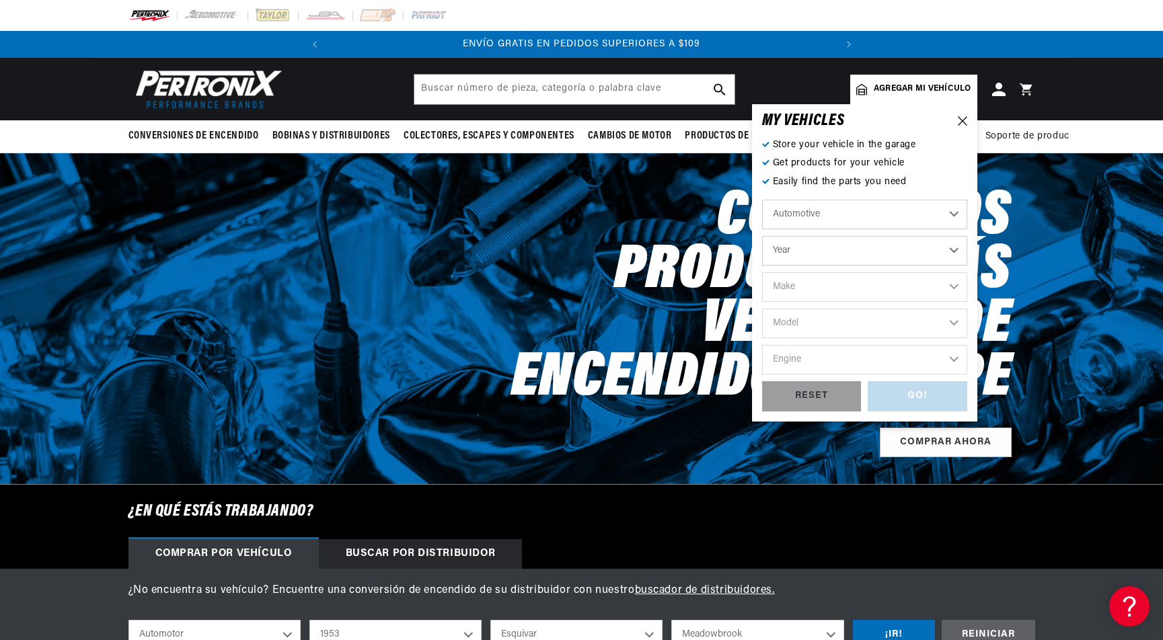
select select "Año"
select select "Hacer"
select select "Modelo"
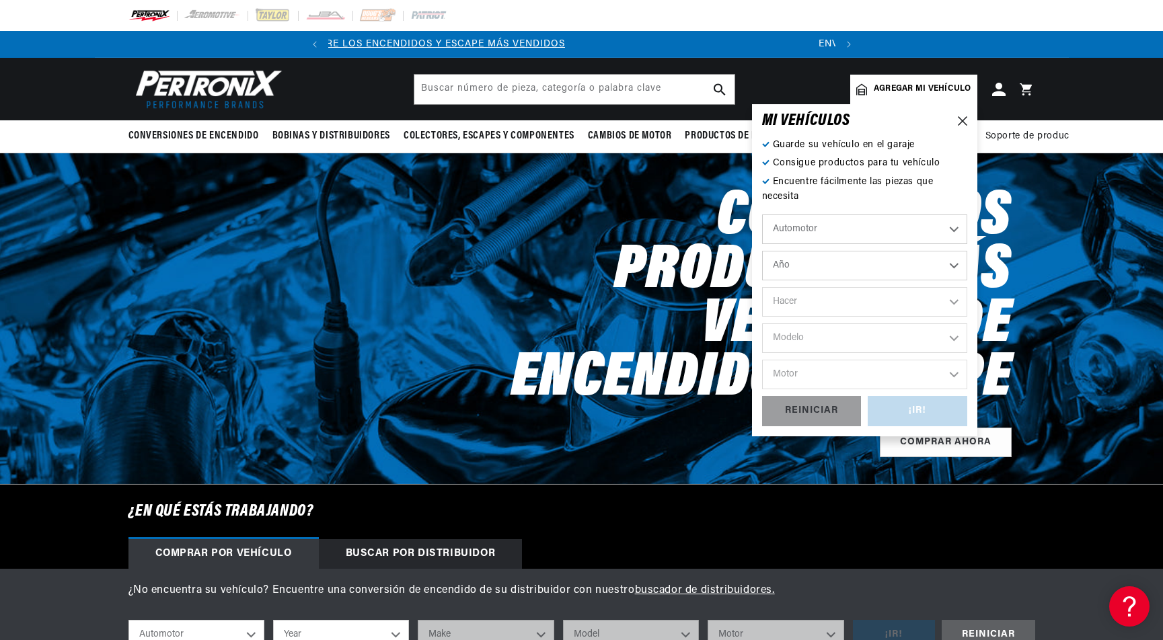
click at [939, 227] on select "Automotor Agrícola Industrial Marina Motocicleta" at bounding box center [864, 230] width 205 height 30
click at [762, 215] on select "Automotor Agrícola Industrial Marina Motocicleta" at bounding box center [864, 230] width 205 height 30
click at [913, 264] on select "Año 2026 2025 2024 2023 2022 2021 2020 2019 2018 2017 2016 2015 2014 2013 2012 …" at bounding box center [864, 266] width 205 height 30
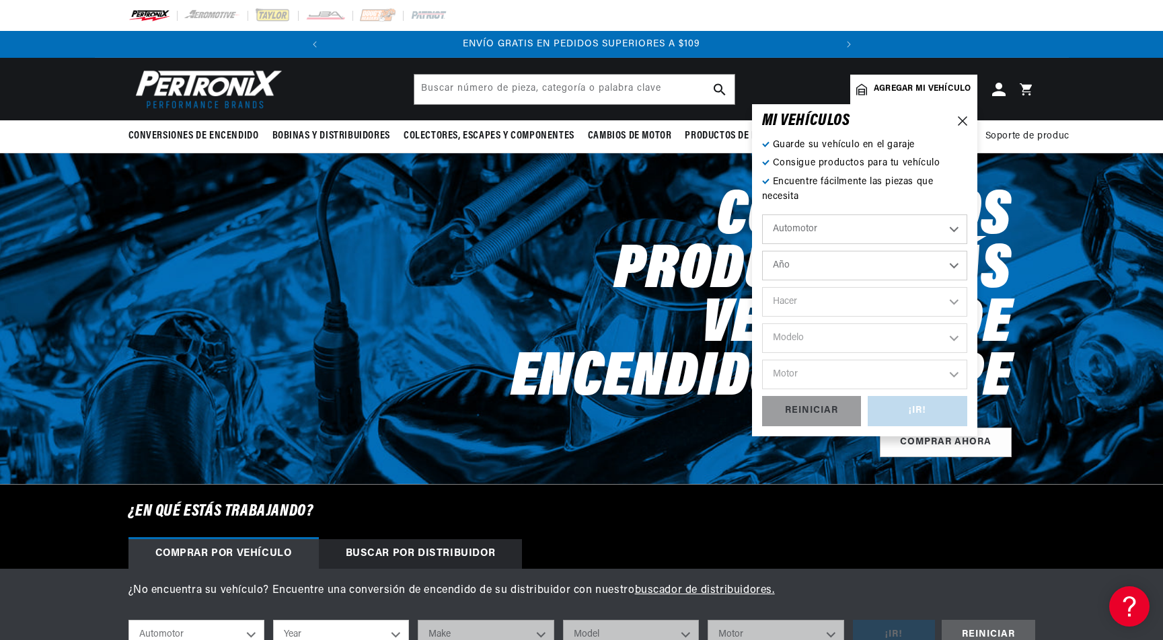
select select "1953"
click at [762, 251] on select "Año 2026 2025 2024 2023 2022 2021 2020 2019 2018 2017 2016 2015 2014 2013 2012 …" at bounding box center [864, 266] width 205 height 30
select select "1953"
click at [894, 405] on div "¡IR! REINICIAR" at bounding box center [864, 411] width 205 height 30
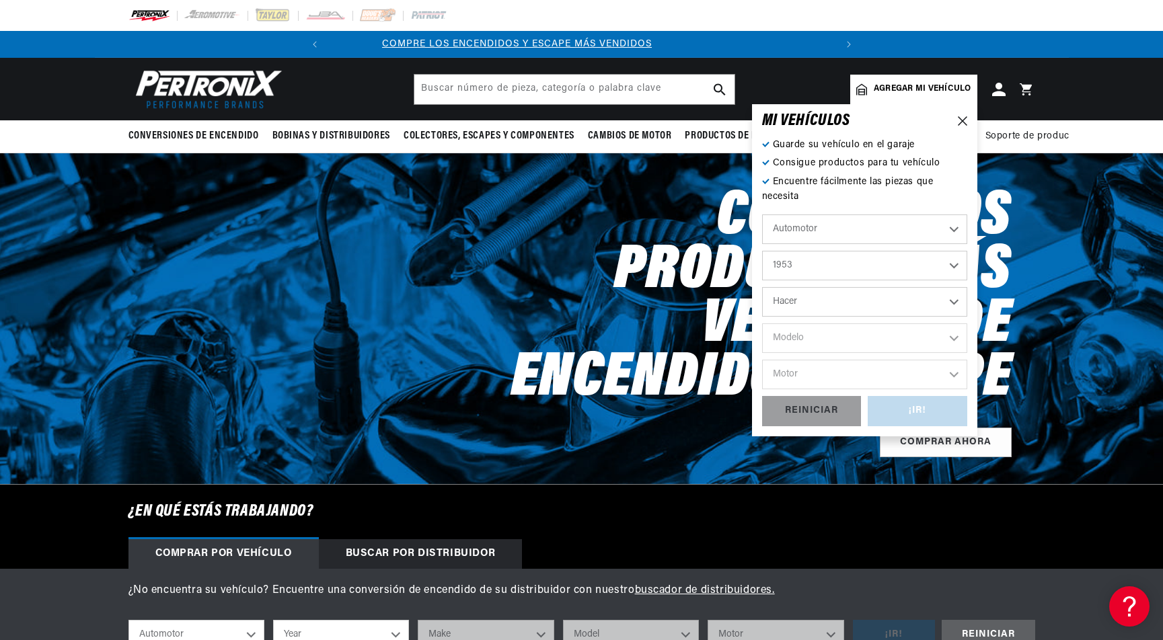
click at [859, 297] on select "Hacer Aston [PERSON_NAME][GEOGRAPHIC_DATA] [PERSON_NAME] Buick Cadillac Chevrol…" at bounding box center [864, 302] width 205 height 30
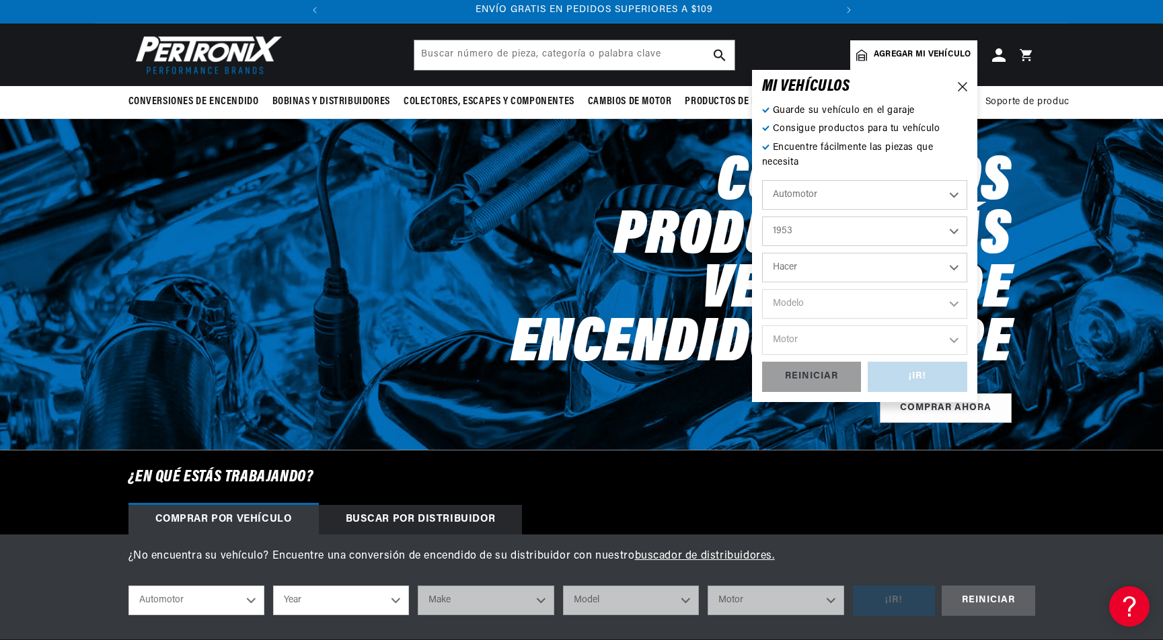
scroll to position [0, 508]
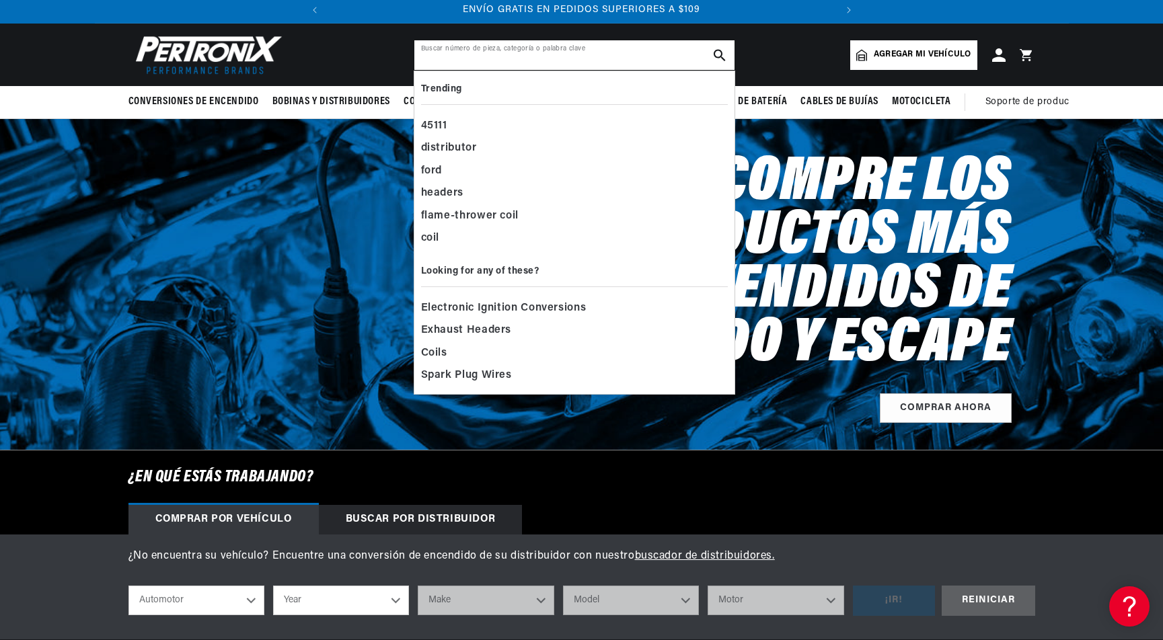
click at [500, 57] on input "text" at bounding box center [574, 55] width 320 height 30
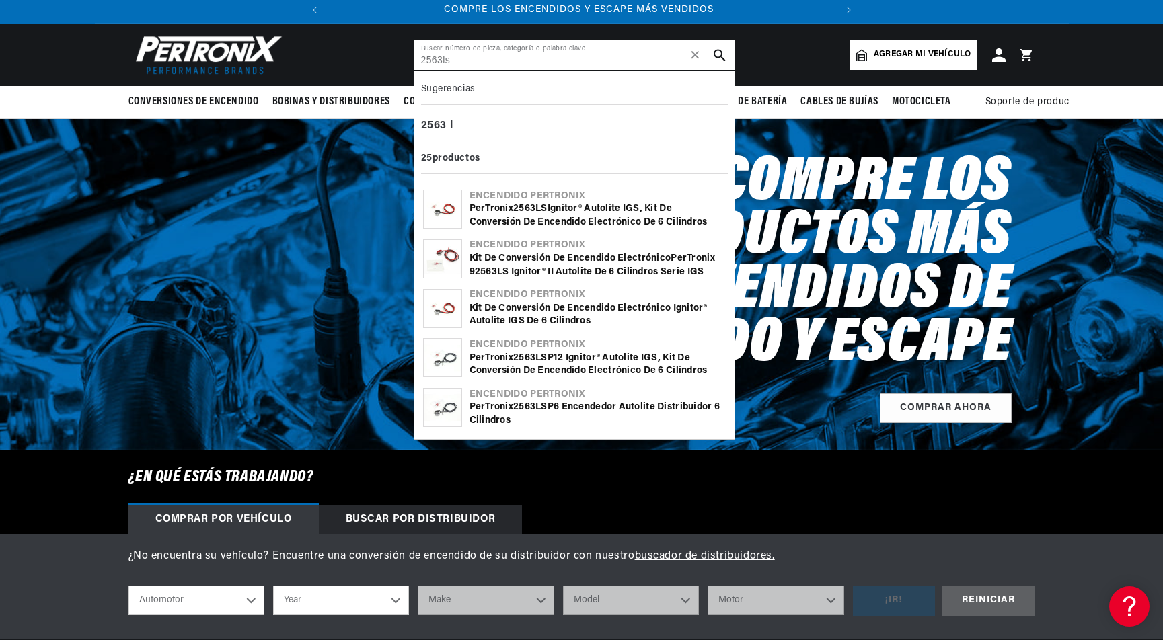
scroll to position [0, 0]
type input "2563ls"
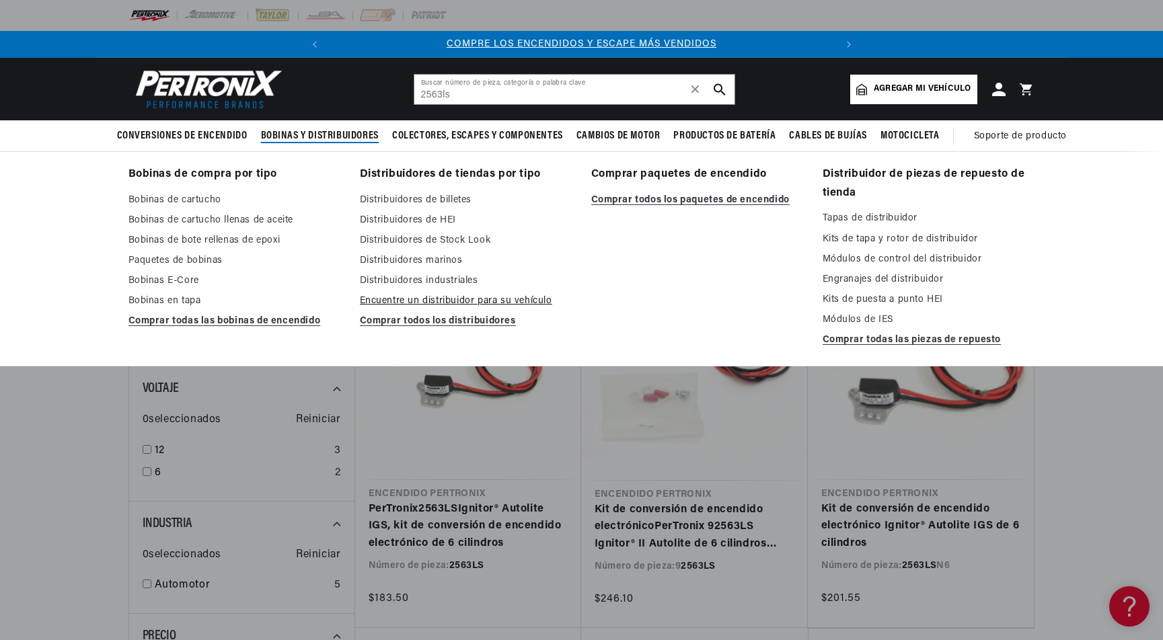
click at [508, 299] on font "Encuentre un distribuidor para su vehículo" at bounding box center [456, 301] width 192 height 10
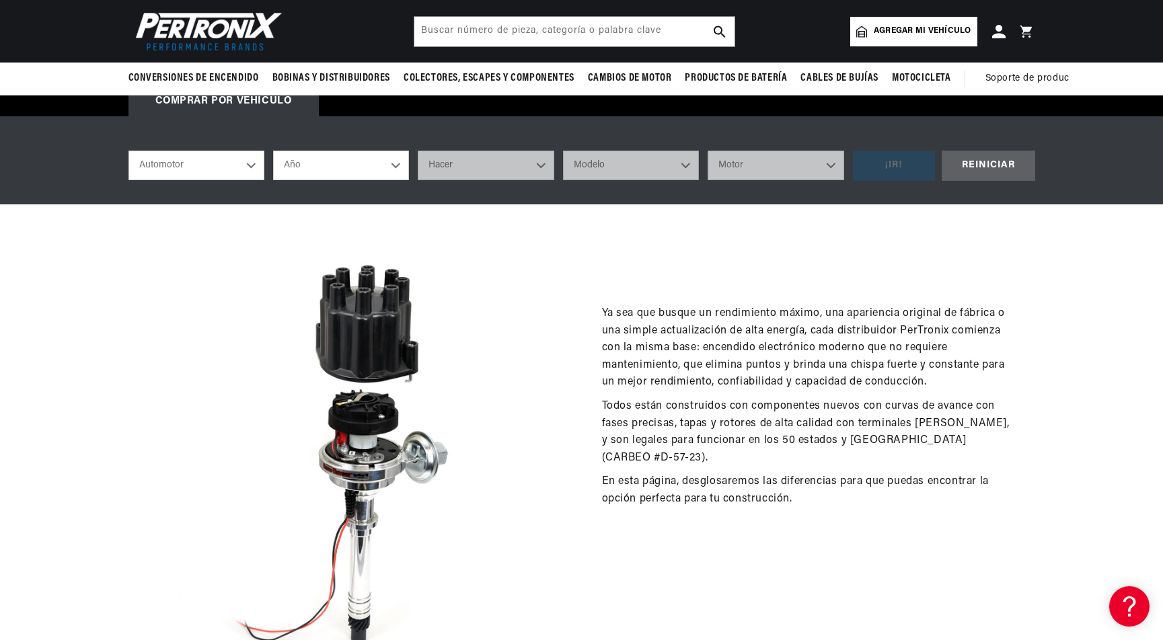
scroll to position [289, 0]
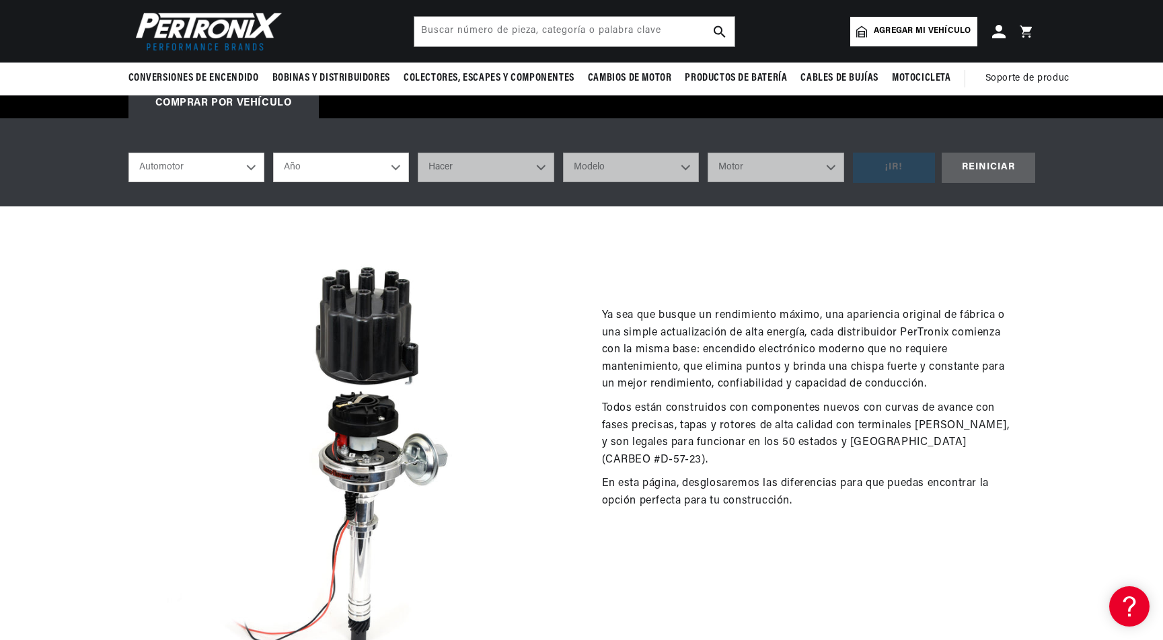
click at [356, 178] on select "Año 2026 2025 2024 2023 2022 2021 2020 2019 2018 2017 2016 2015 2014 2013 2012 …" at bounding box center [341, 168] width 136 height 30
select select "1953"
click at [273, 154] on select "Año 2026 2025 2024 2023 2022 2021 2020 2019 2018 2017 2016 2015 2014 2013 2012 …" at bounding box center [341, 168] width 136 height 30
select select "1953"
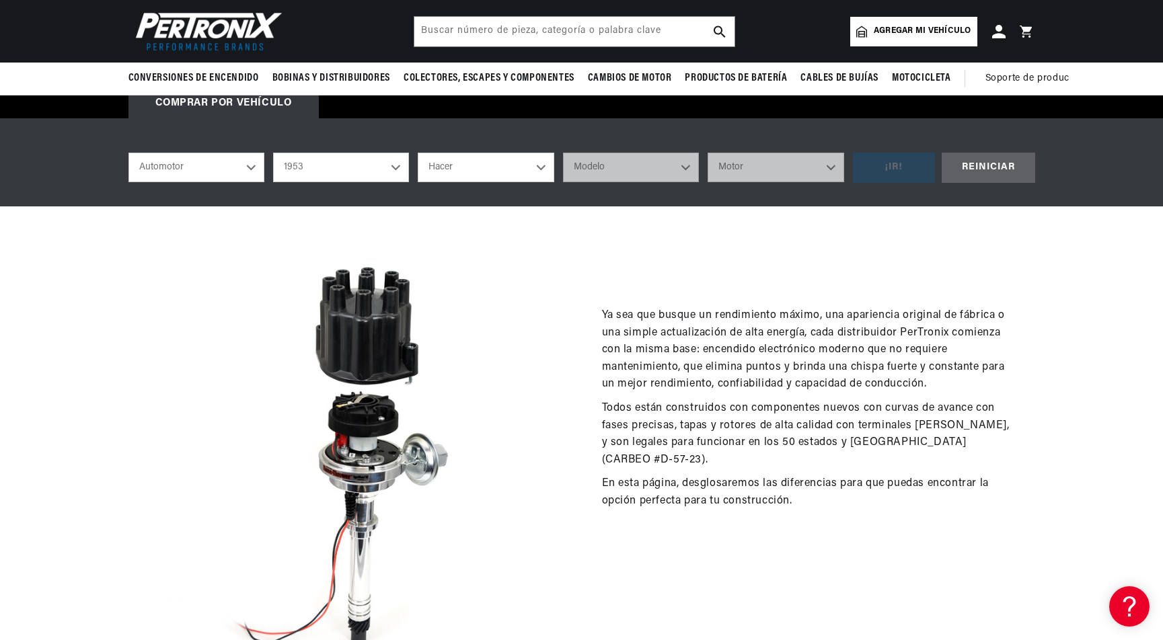
click at [496, 169] on select "Hacer Aston [PERSON_NAME][GEOGRAPHIC_DATA] [PERSON_NAME] Buick Cadillac Chevrol…" at bounding box center [486, 168] width 136 height 30
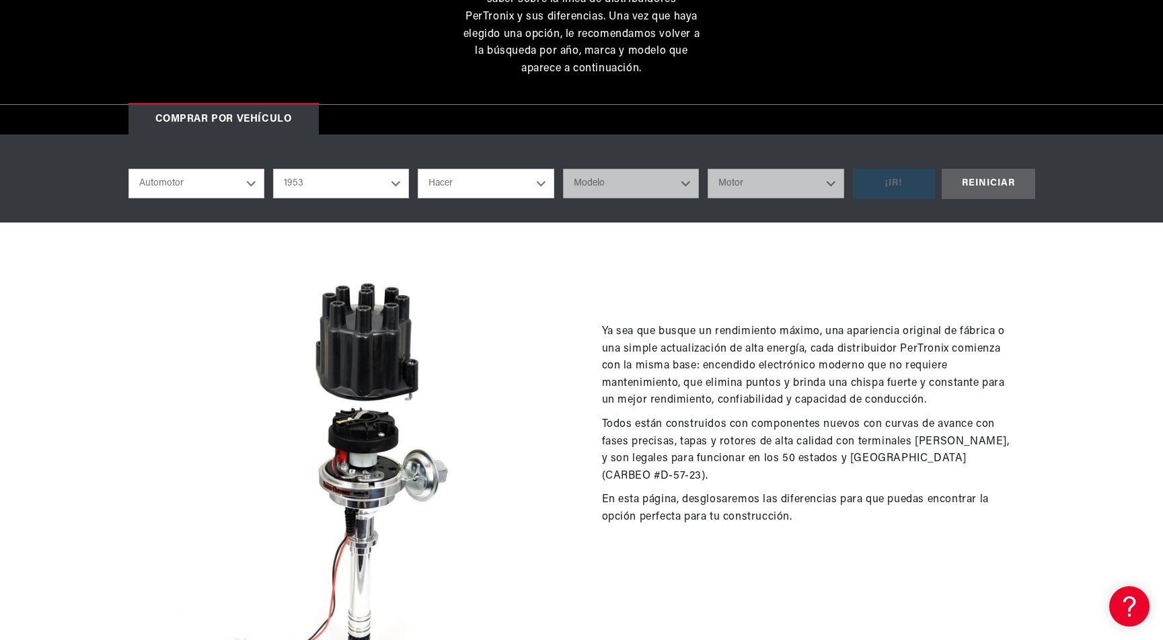
scroll to position [0, 0]
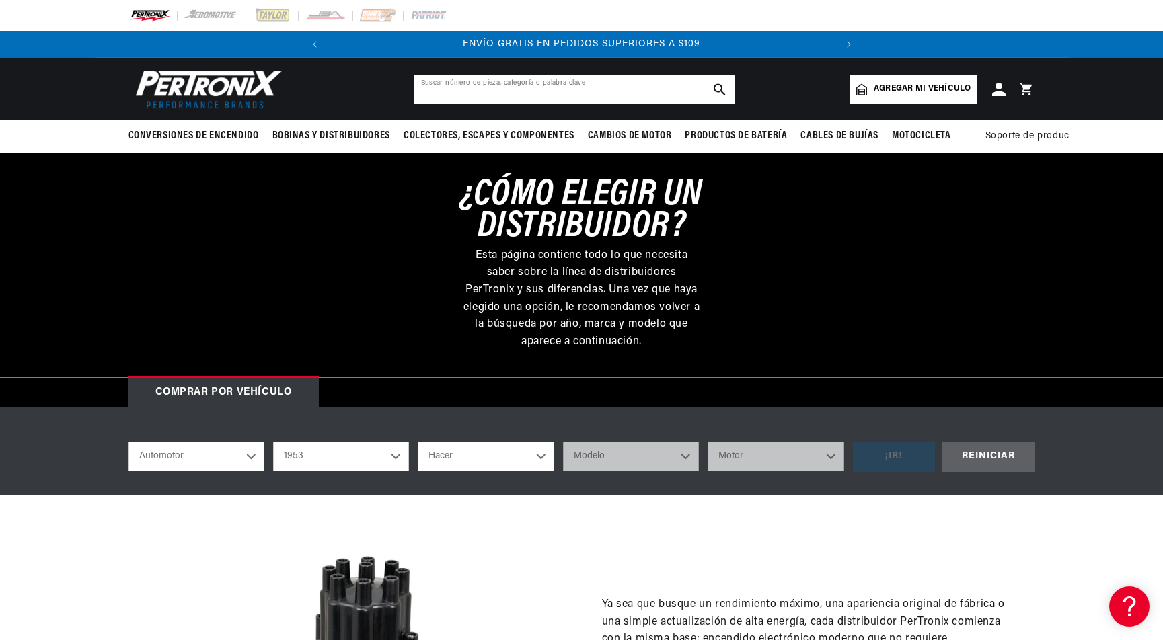
click at [528, 91] on input "text" at bounding box center [574, 90] width 320 height 30
